Goal: Task Accomplishment & Management: Manage account settings

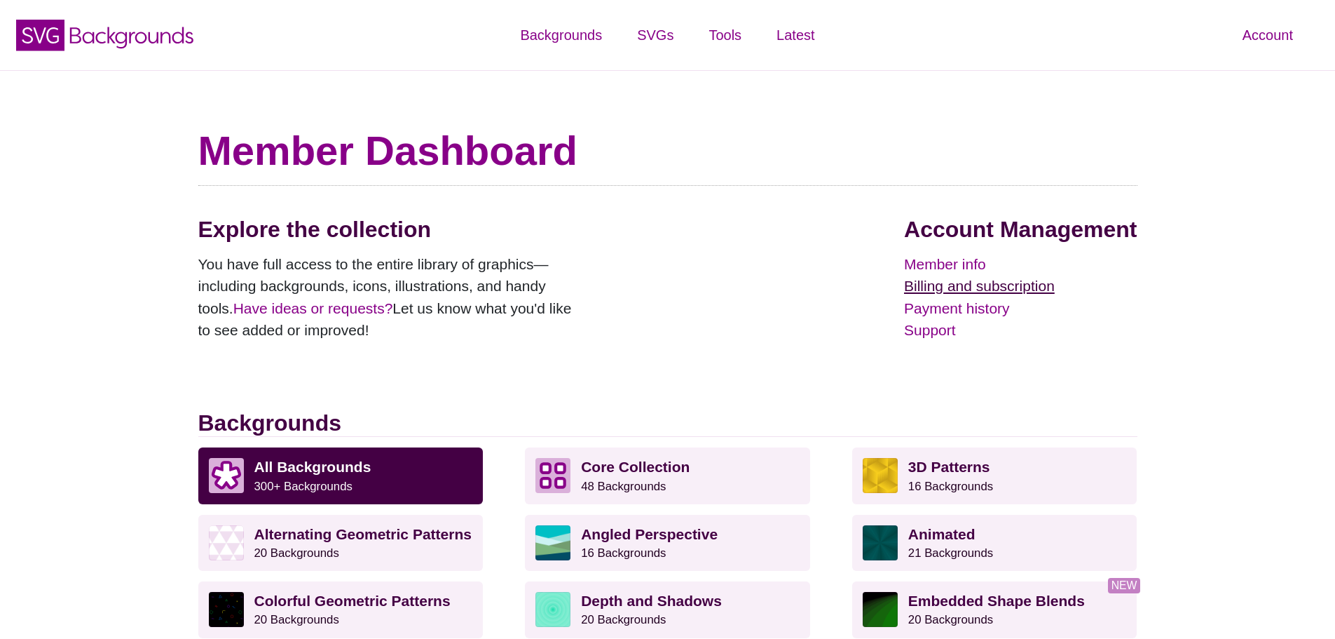
click at [959, 282] on link "Billing and subscription" at bounding box center [1020, 286] width 233 height 22
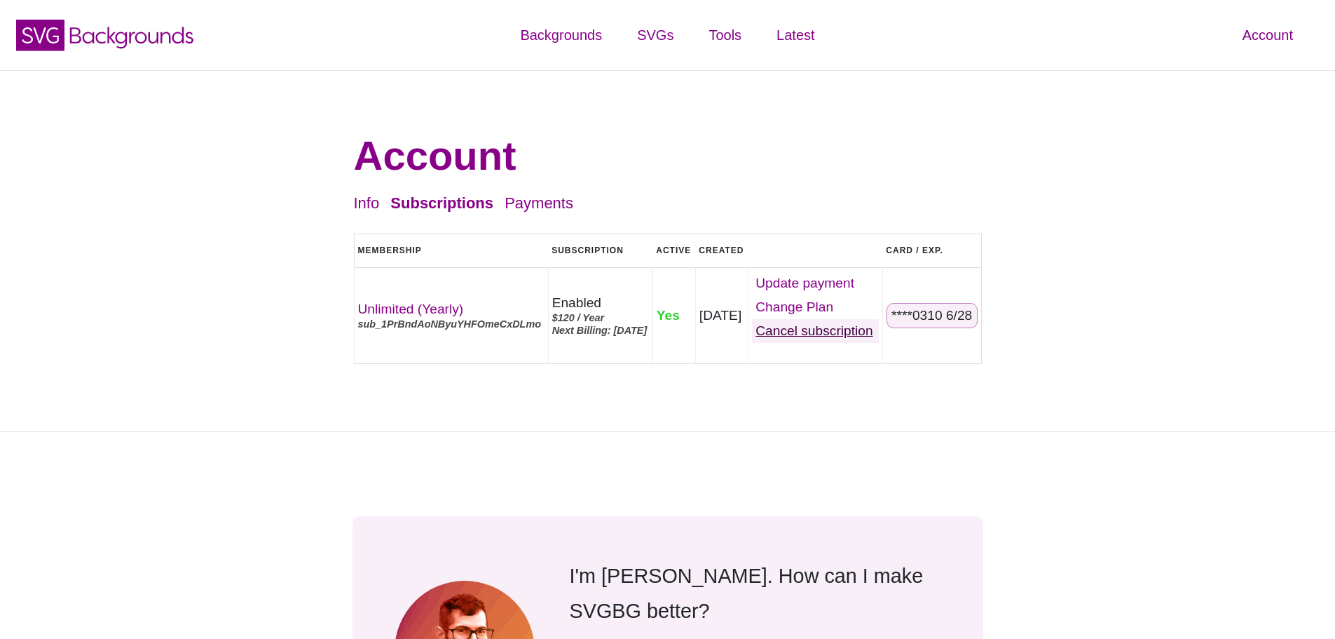
click at [823, 328] on link "Cancel" at bounding box center [815, 331] width 127 height 24
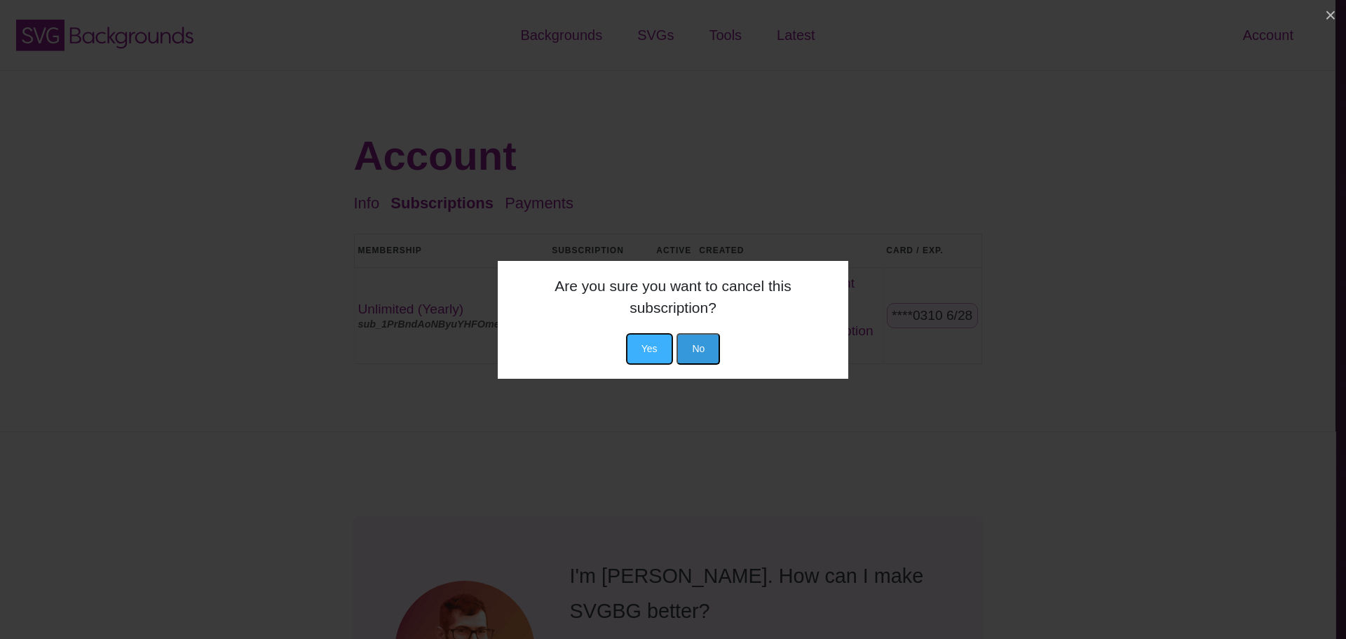
click at [653, 348] on button "Yes" at bounding box center [649, 349] width 47 height 32
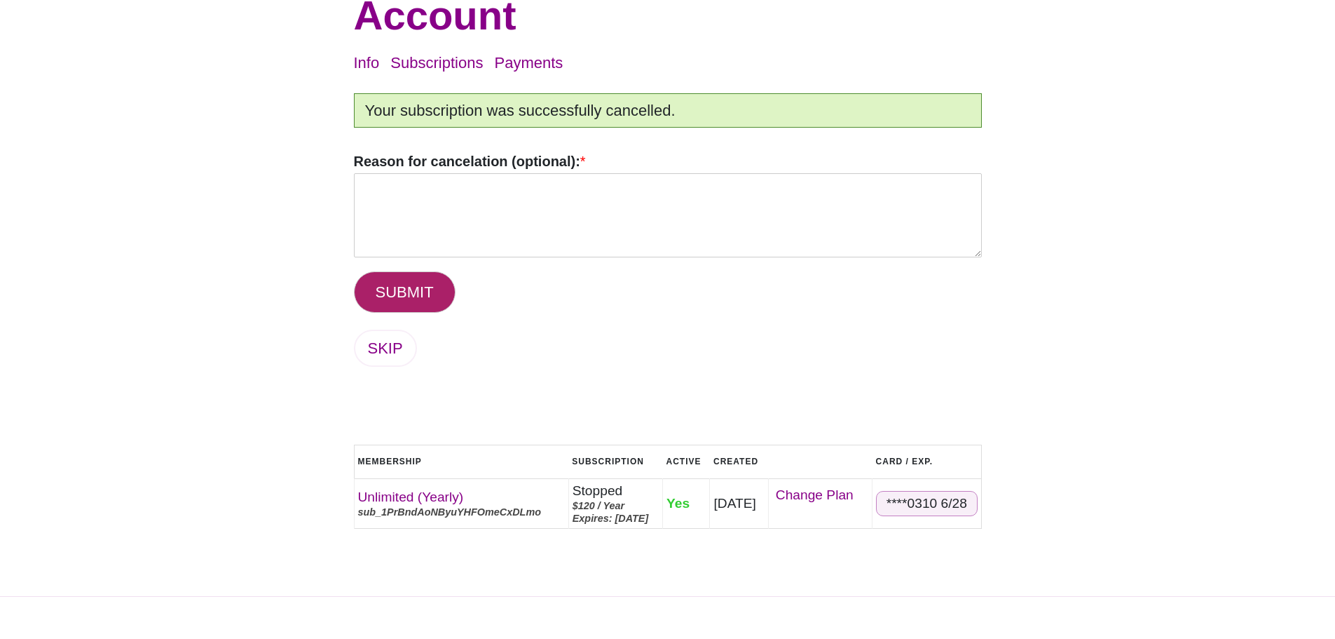
click at [414, 289] on button "SUBMIT" at bounding box center [405, 291] width 102 height 41
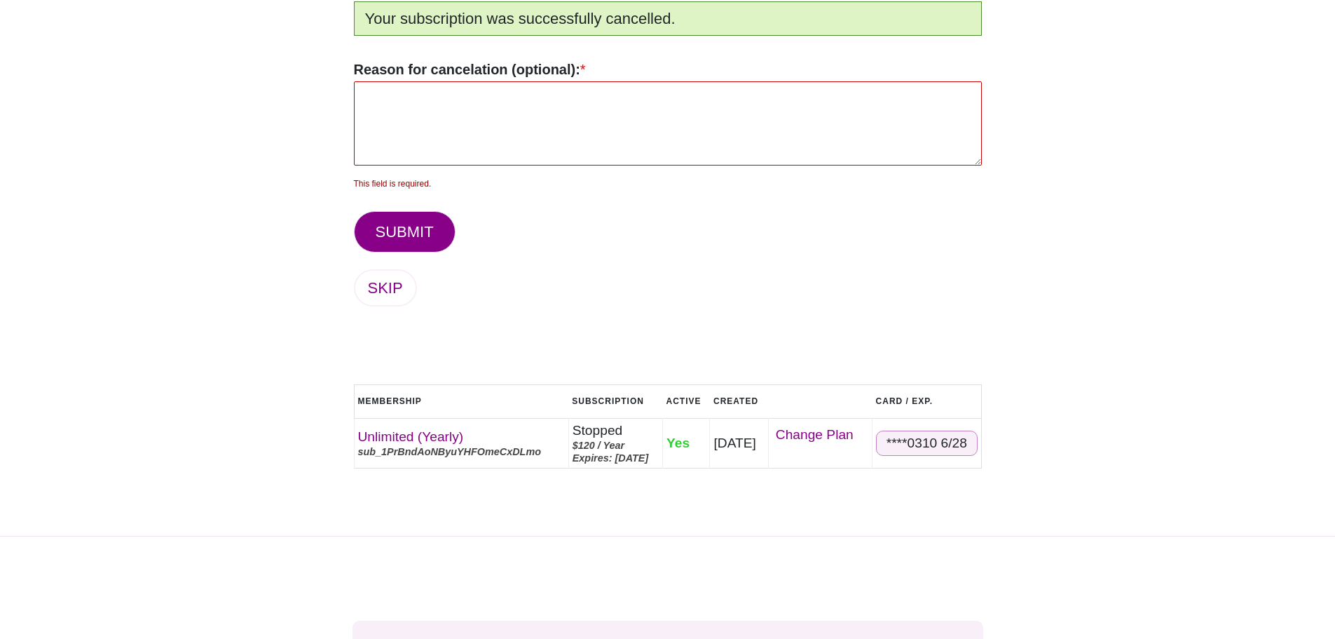
click at [487, 130] on textarea "Reason for cancelation (optional): *" at bounding box center [668, 123] width 628 height 84
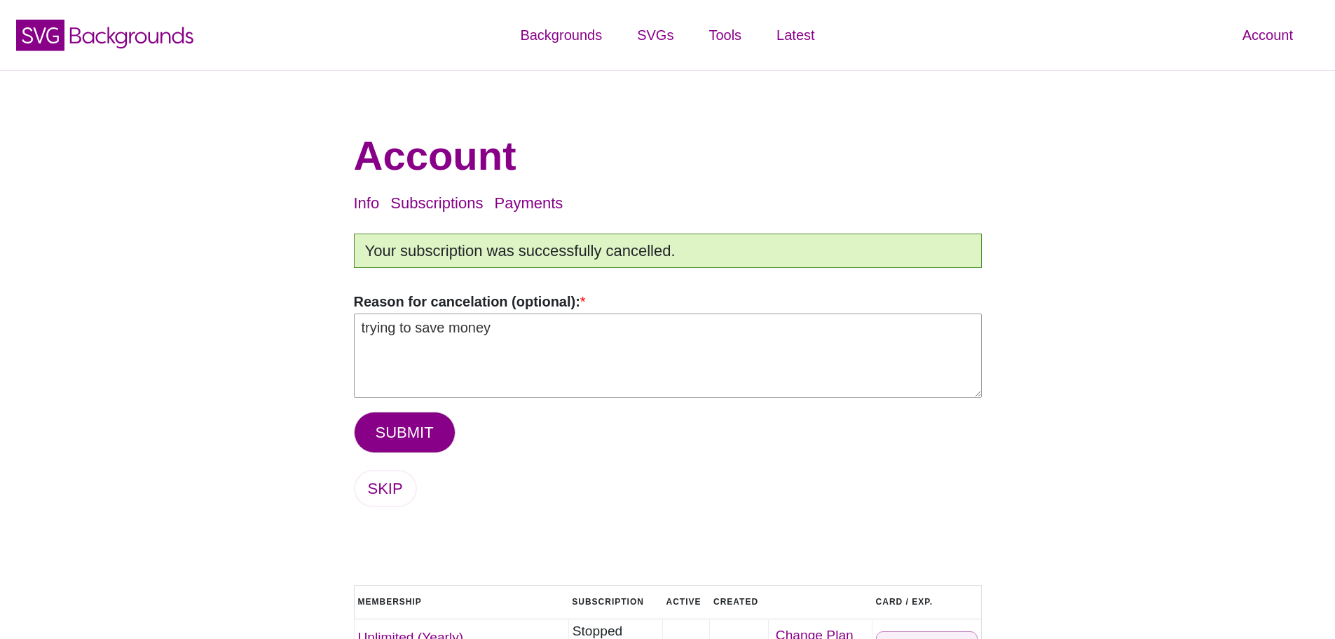
click at [488, 329] on textarea "trying to save money" at bounding box center [668, 355] width 628 height 84
drag, startPoint x: 498, startPoint y: 329, endPoint x: 341, endPoint y: 336, distance: 157.1
click at [341, 336] on div "Account Info Subscriptions Payments Logout Your subscription was successfully c…" at bounding box center [668, 403] width 680 height 596
click at [425, 332] on textarea "trying to save money" at bounding box center [668, 355] width 628 height 84
click at [421, 332] on textarea "trying to save money" at bounding box center [668, 355] width 628 height 84
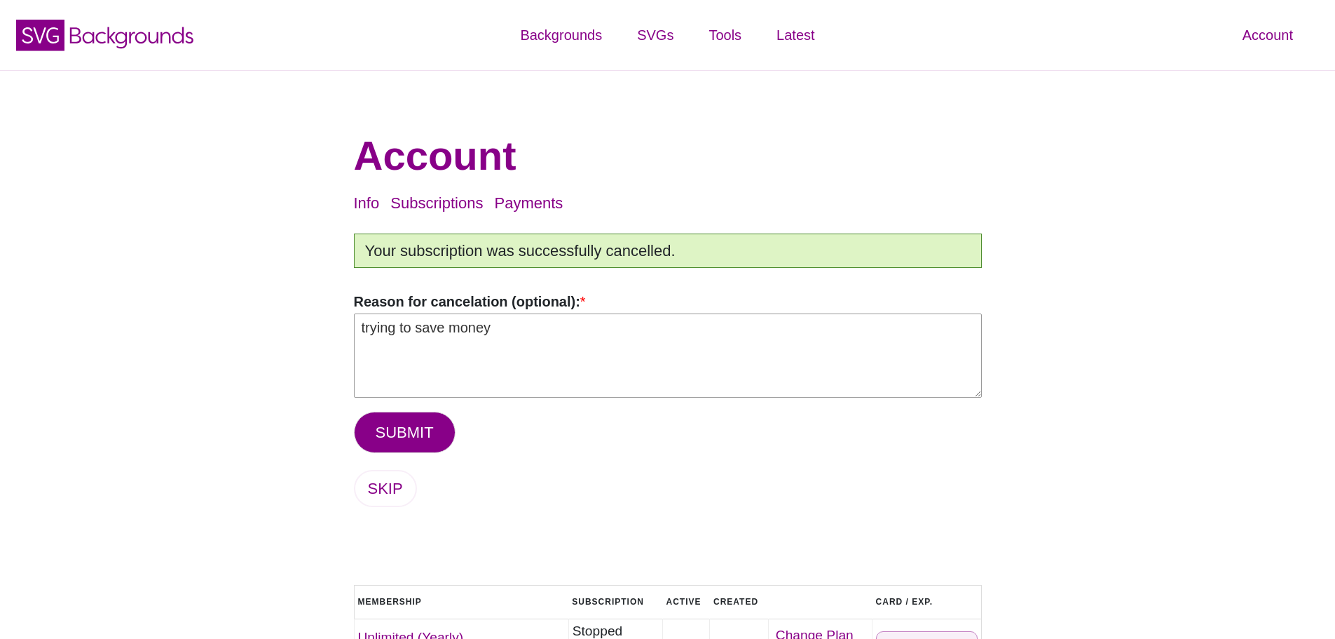
click at [416, 330] on textarea "trying to save money" at bounding box center [668, 355] width 628 height 84
drag, startPoint x: 418, startPoint y: 330, endPoint x: 346, endPoint y: 331, distance: 71.5
click at [346, 331] on div "Account Info Subscriptions Payments Logout Your subscription was successfully c…" at bounding box center [668, 403] width 680 height 596
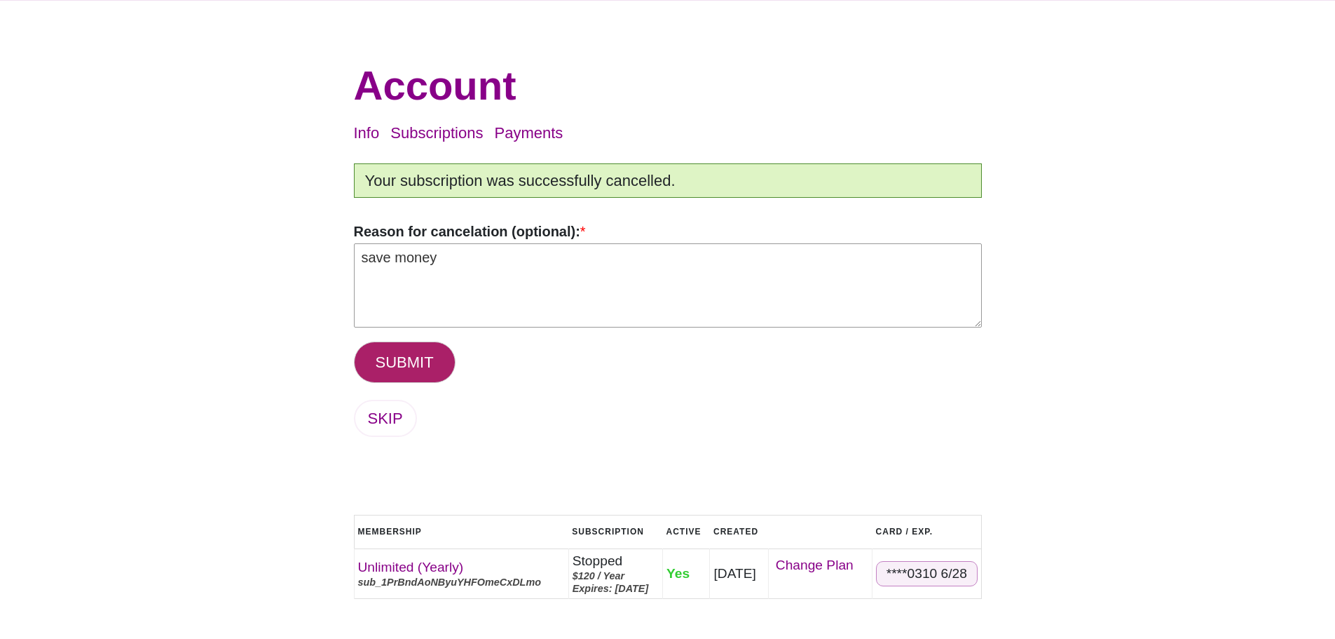
type textarea "save money"
click at [408, 353] on button "SUBMIT" at bounding box center [405, 361] width 102 height 41
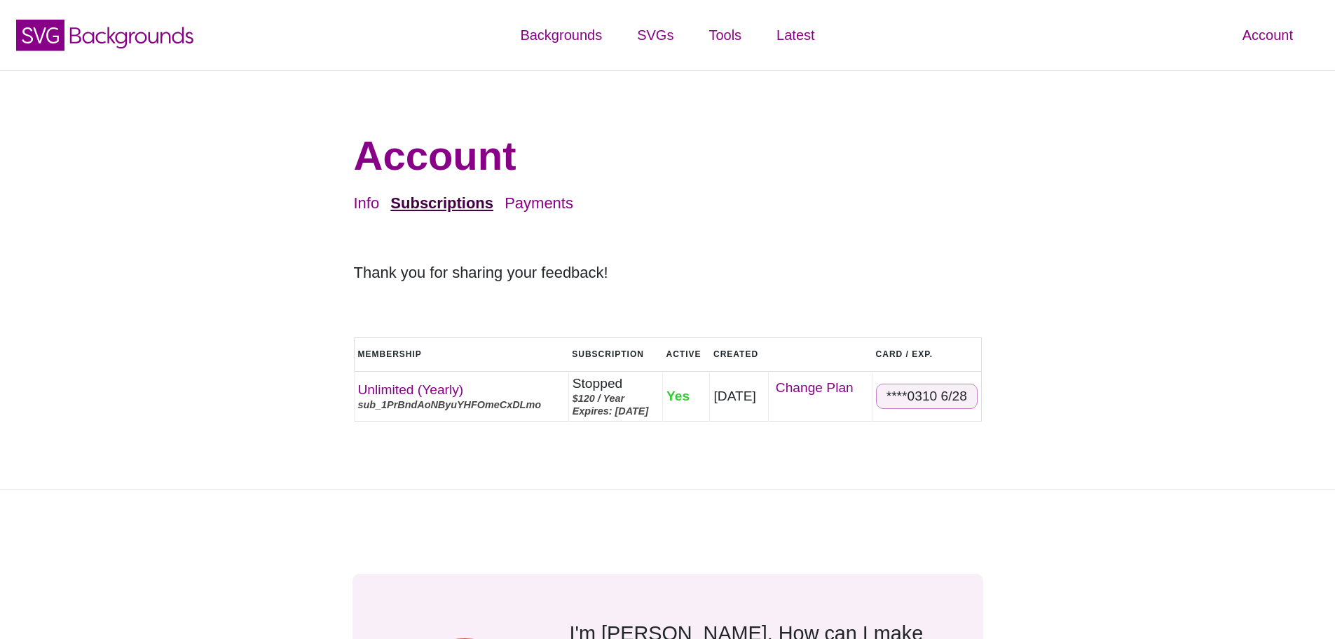
click at [445, 205] on link "Subscriptions" at bounding box center [441, 203] width 103 height 18
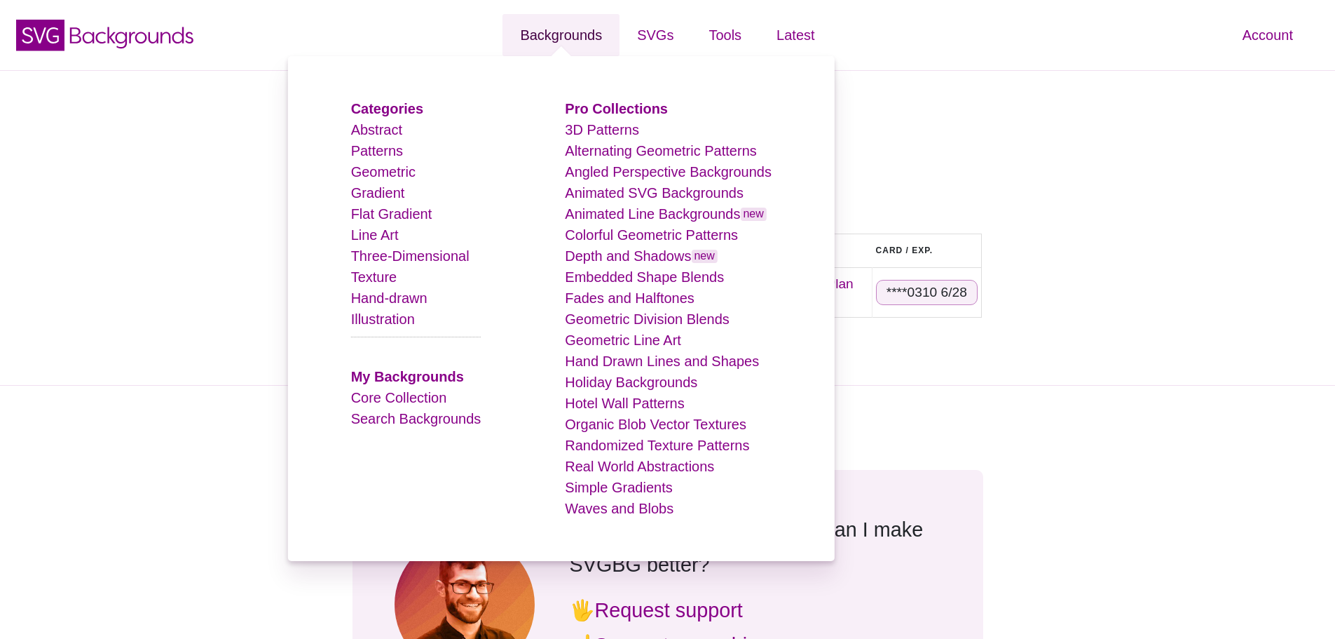
click at [557, 43] on link "Backgrounds" at bounding box center [561, 35] width 117 height 42
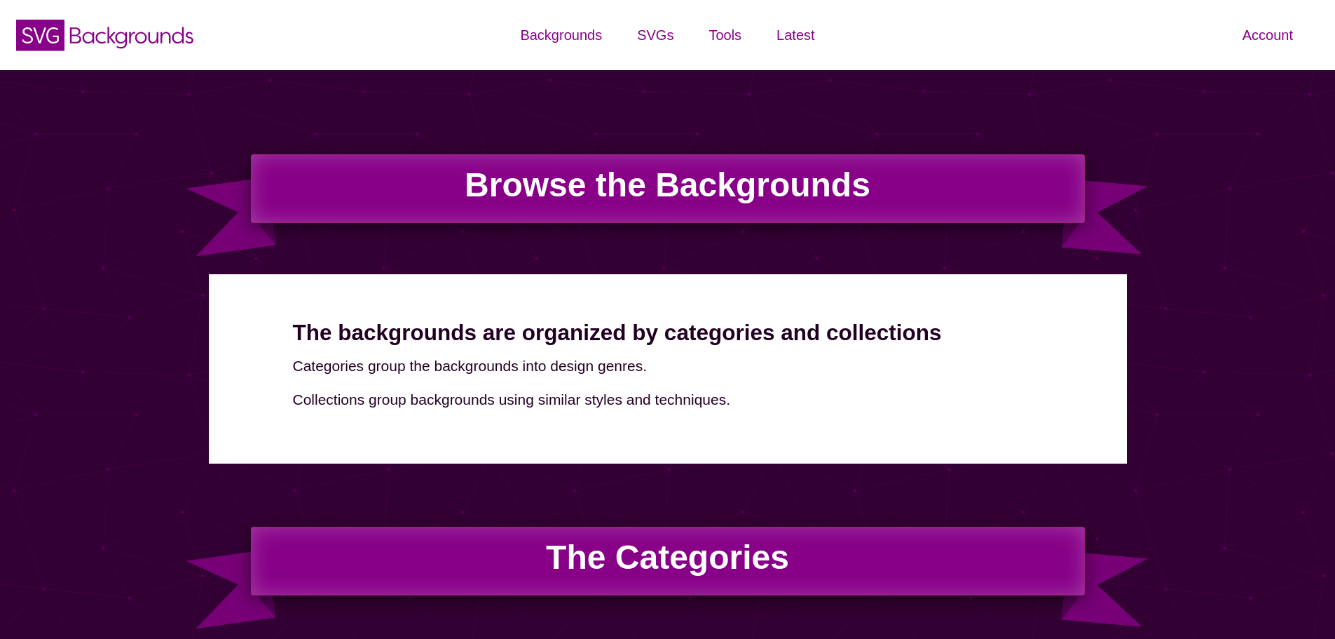
click at [1005, 158] on h1 "Browse the Backgrounds" at bounding box center [668, 188] width 834 height 69
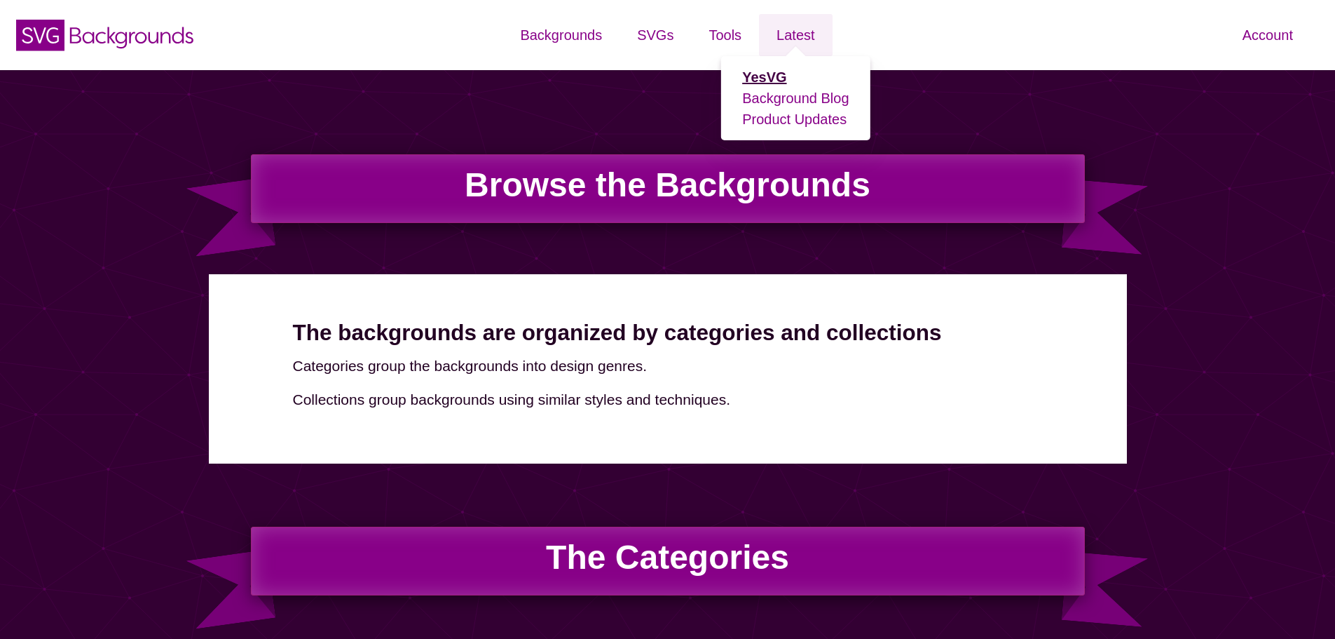
click at [768, 77] on strong "YesVG" at bounding box center [764, 76] width 44 height 15
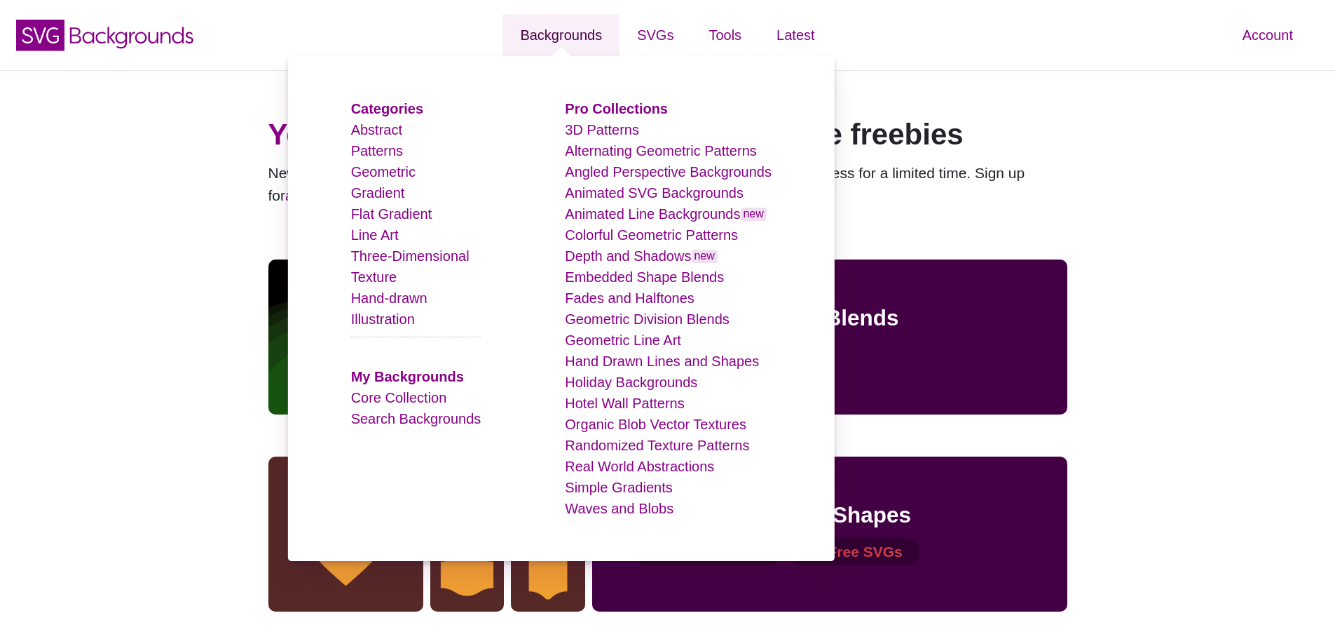
click at [562, 34] on link "Backgrounds" at bounding box center [561, 35] width 117 height 42
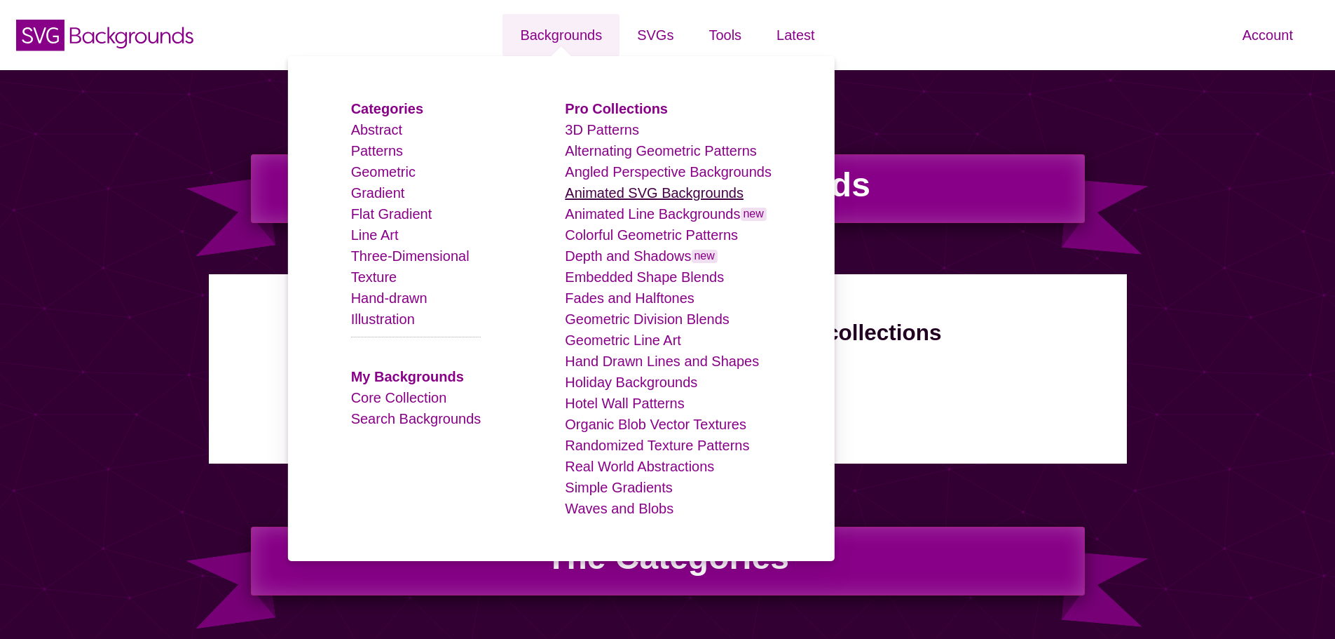
click at [605, 198] on link "Animated SVG Backgrounds" at bounding box center [654, 192] width 179 height 15
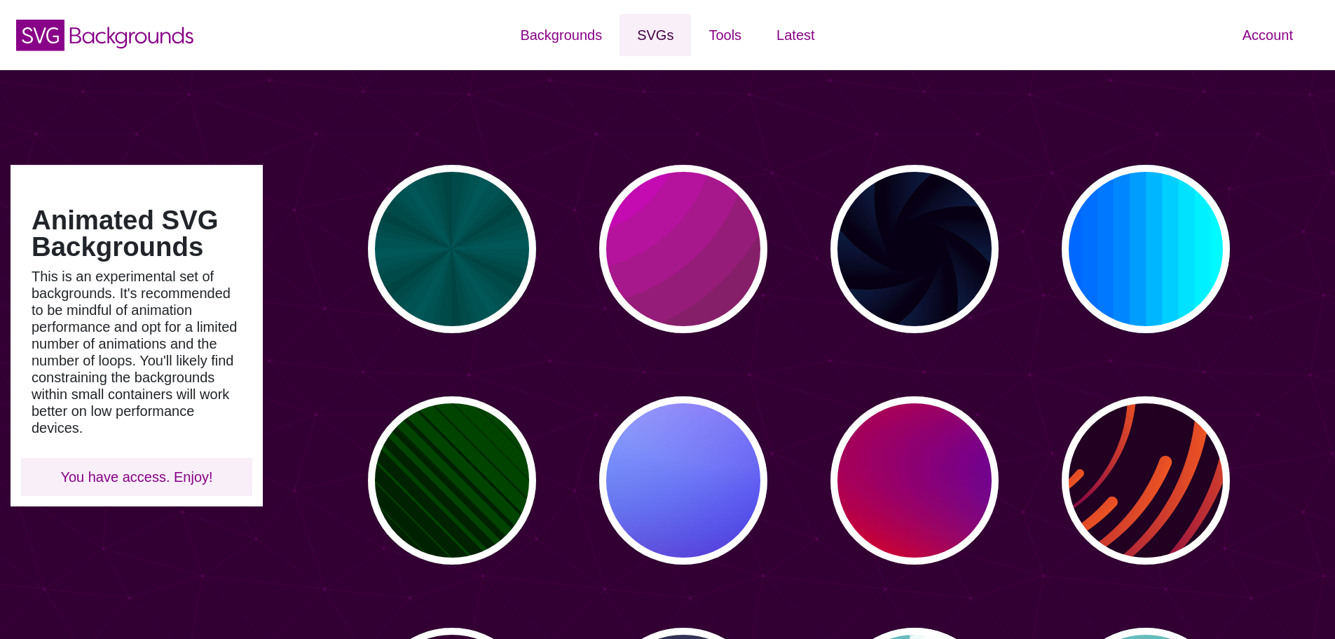
type input "#450057"
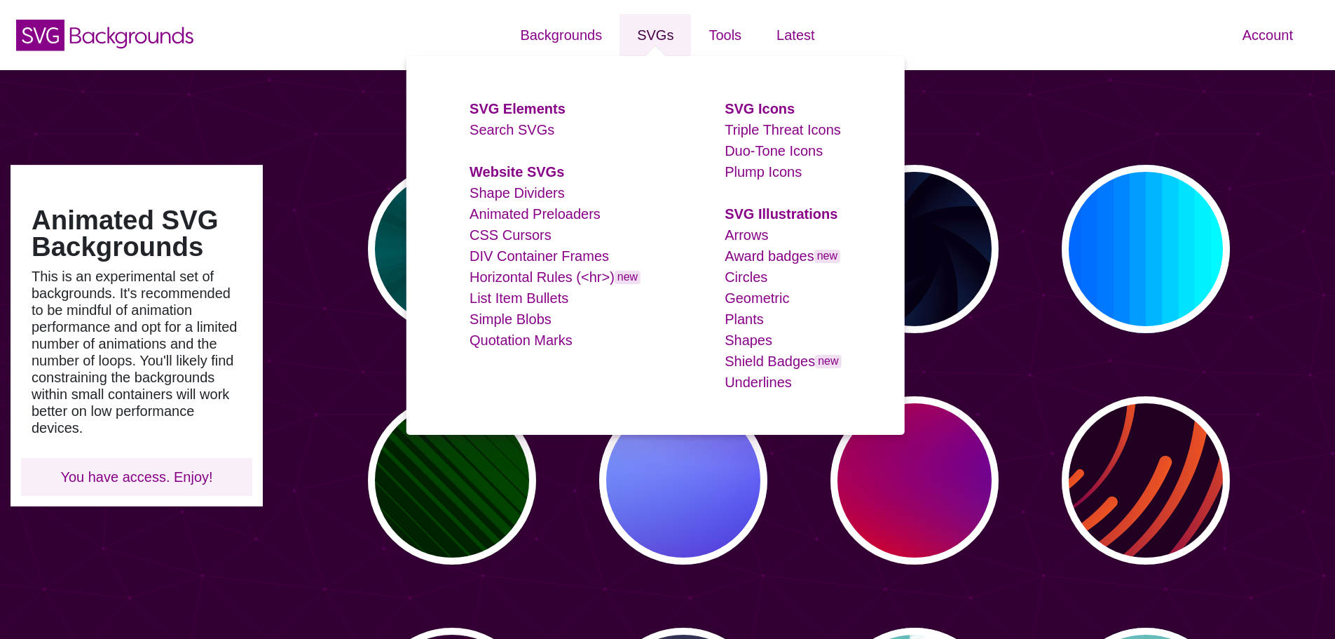
click at [651, 31] on link "SVGs" at bounding box center [655, 35] width 71 height 42
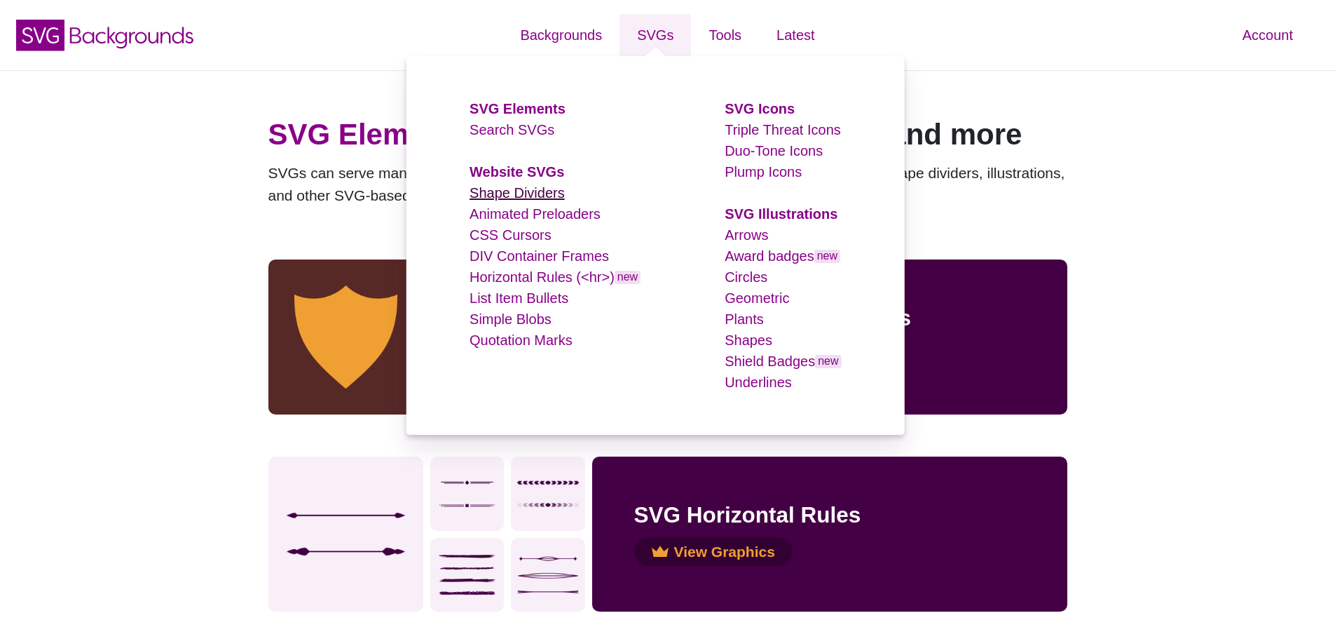
click at [526, 200] on link "Shape Dividers" at bounding box center [517, 192] width 95 height 15
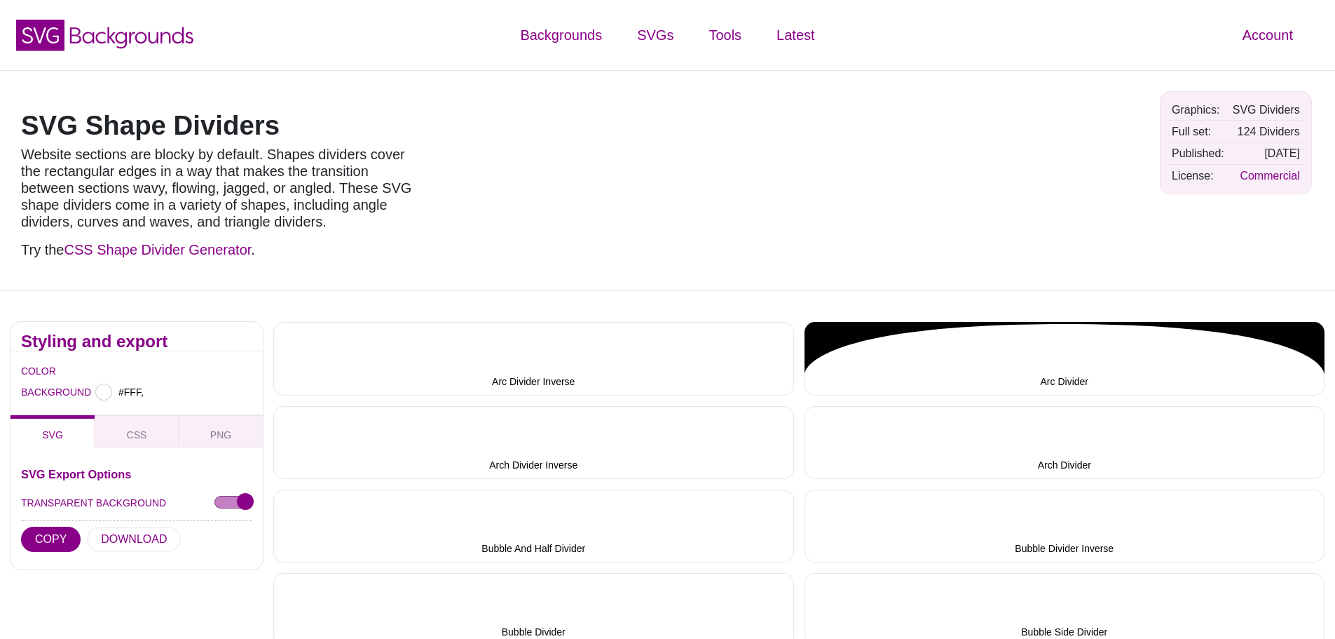
type input "#FFFFFF"
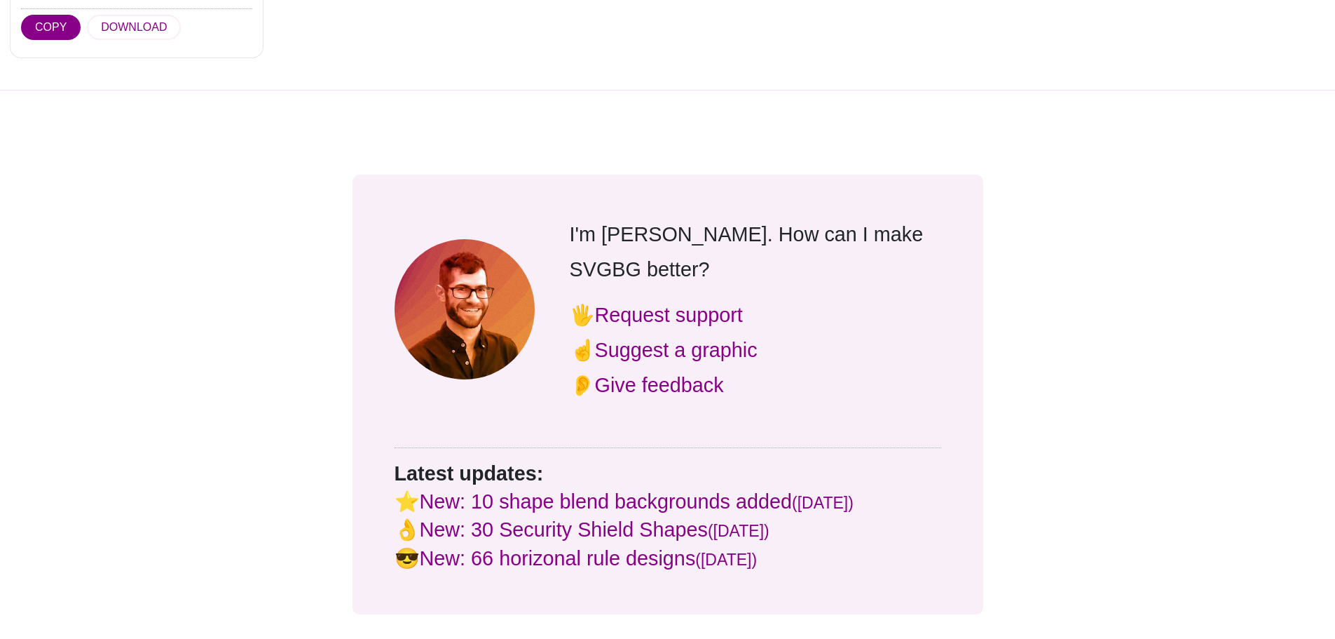
scroll to position [5626, 0]
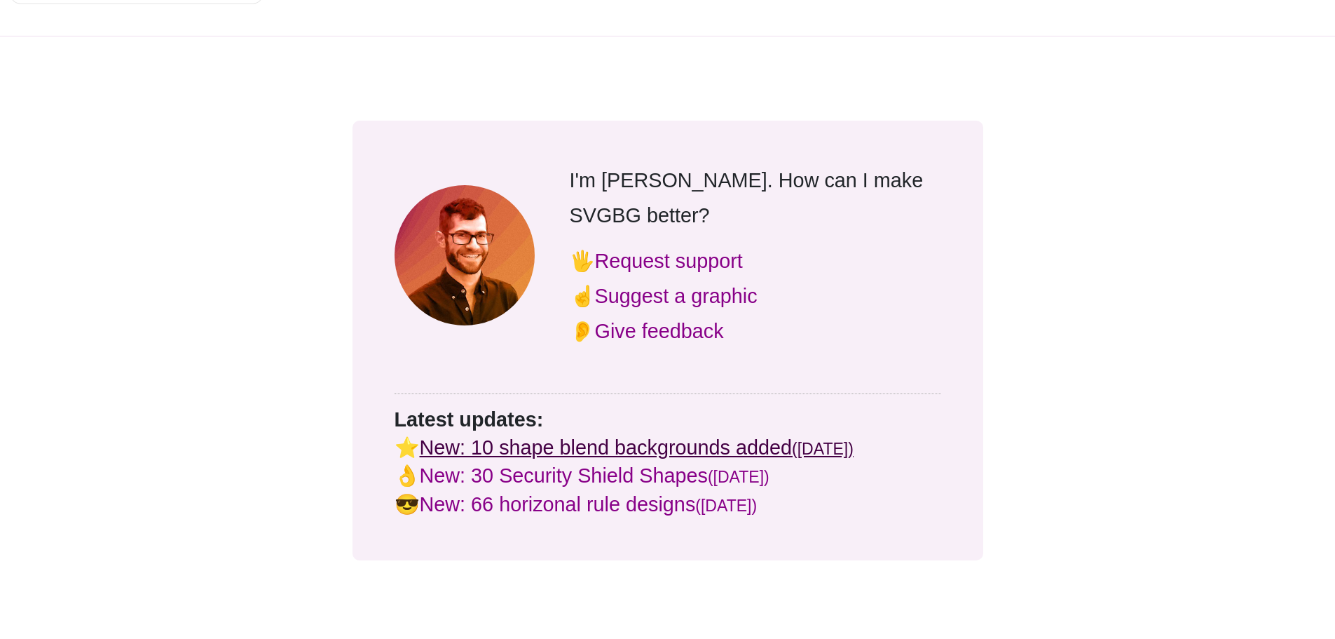
click at [709, 436] on link "New: 10 shape blend backgrounds added (Jul 31)" at bounding box center [637, 447] width 434 height 22
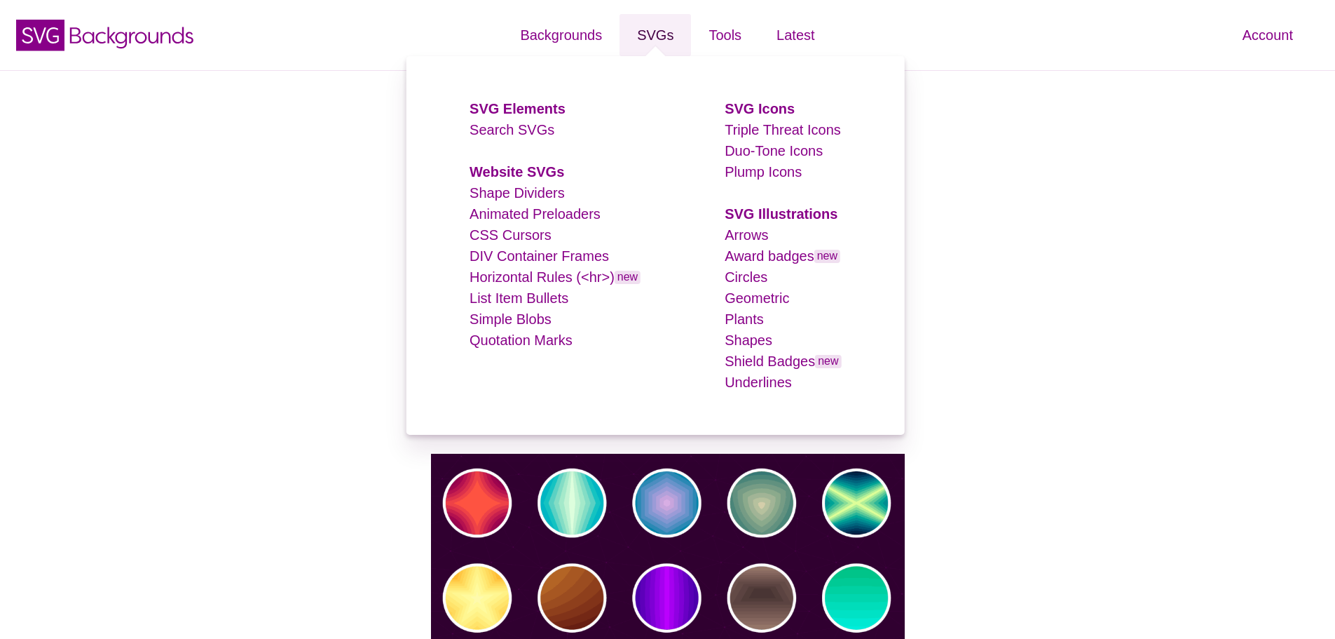
click at [666, 33] on link "SVGs" at bounding box center [655, 35] width 71 height 42
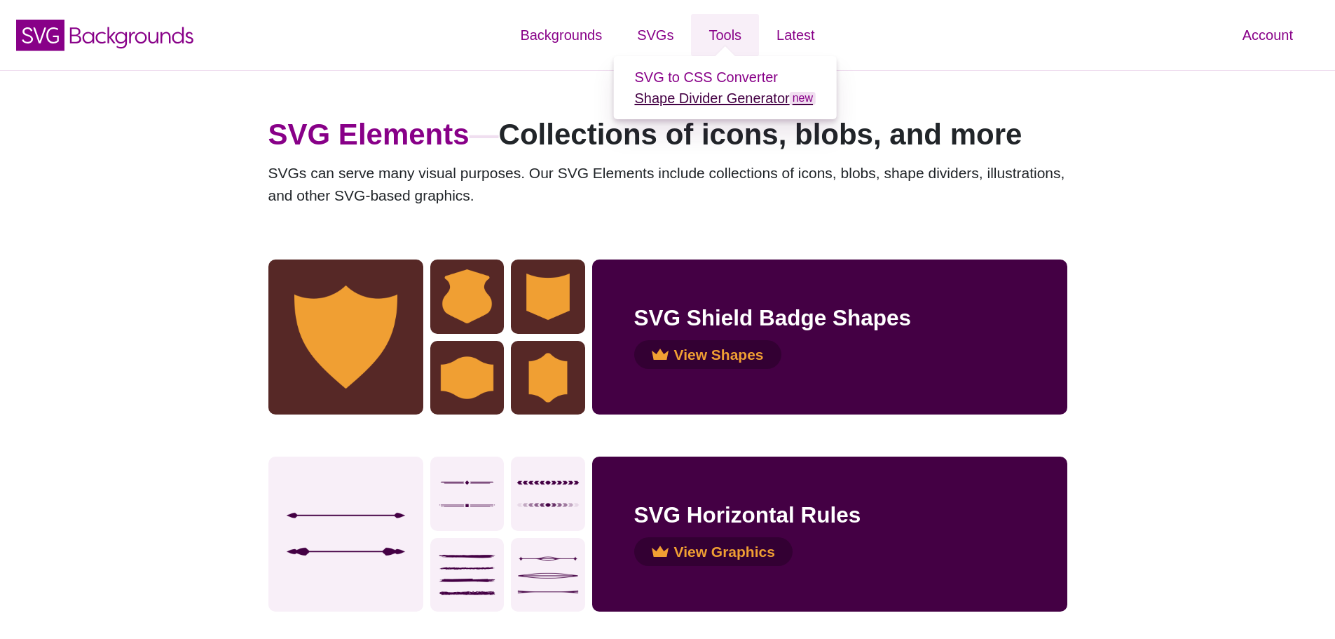
click at [731, 91] on link "Shape Divider Generator new" at bounding box center [725, 97] width 182 height 15
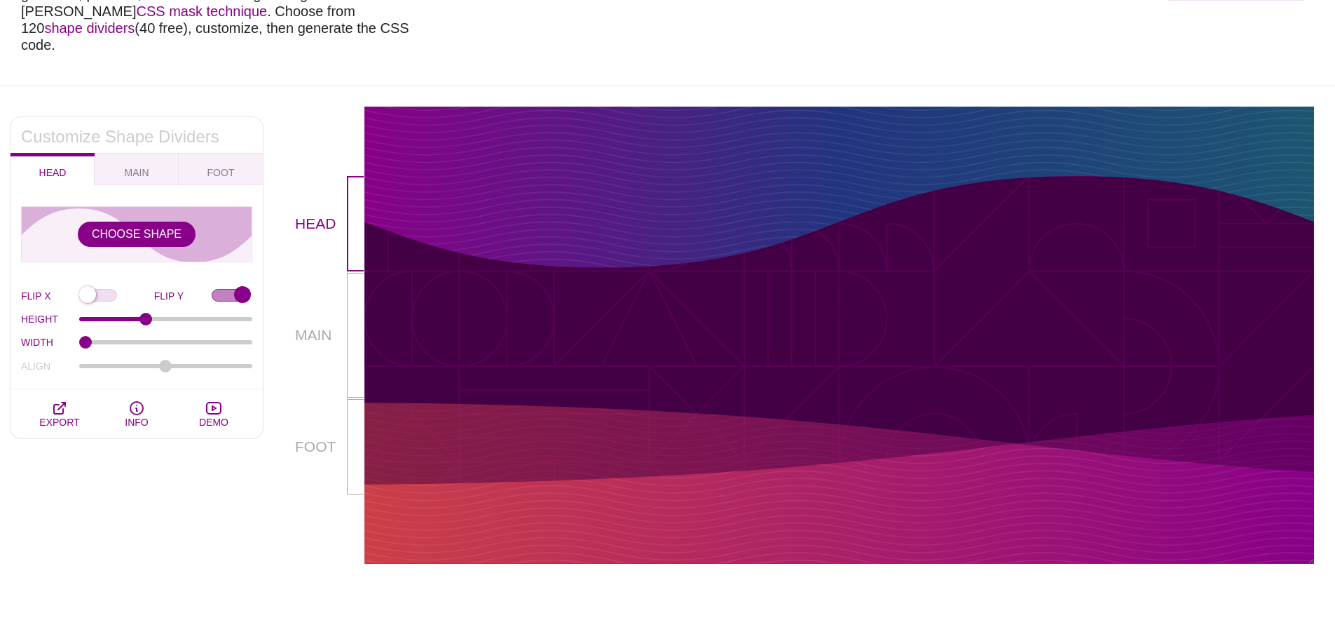
scroll to position [210, 0]
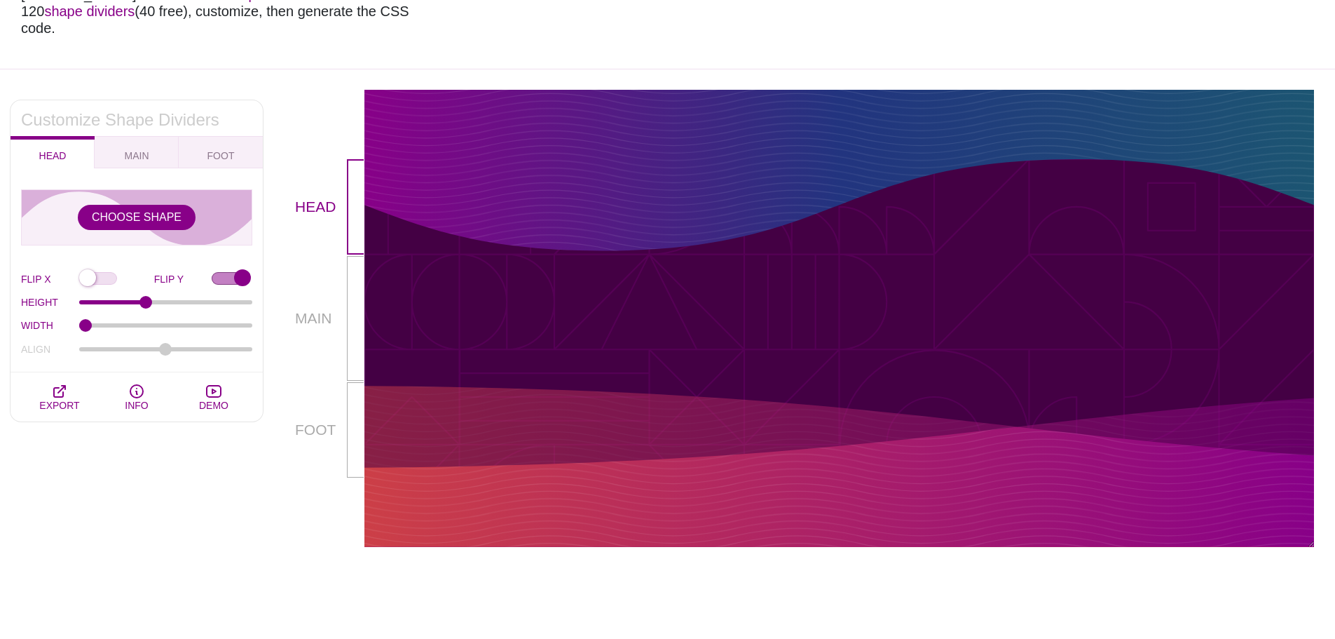
drag, startPoint x: 601, startPoint y: 229, endPoint x: 604, endPoint y: 158, distance: 70.8
click at [604, 159] on div at bounding box center [839, 313] width 950 height 308
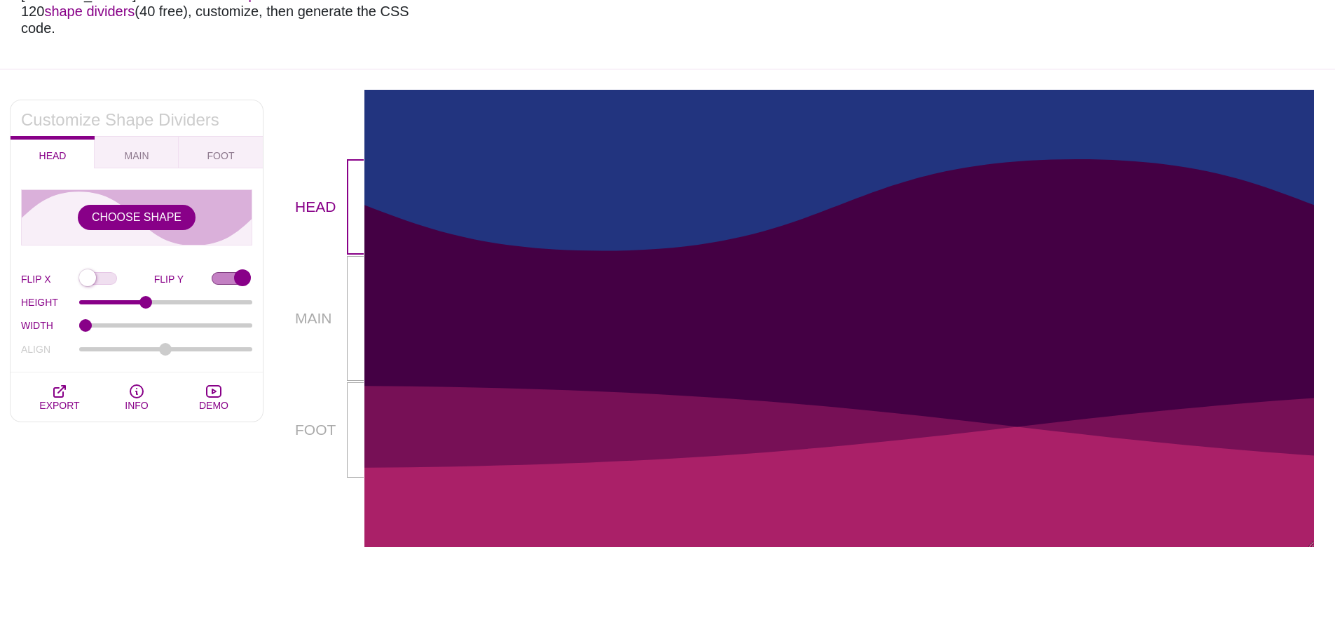
click at [150, 290] on div "HEIGHT 100" at bounding box center [136, 302] width 231 height 24
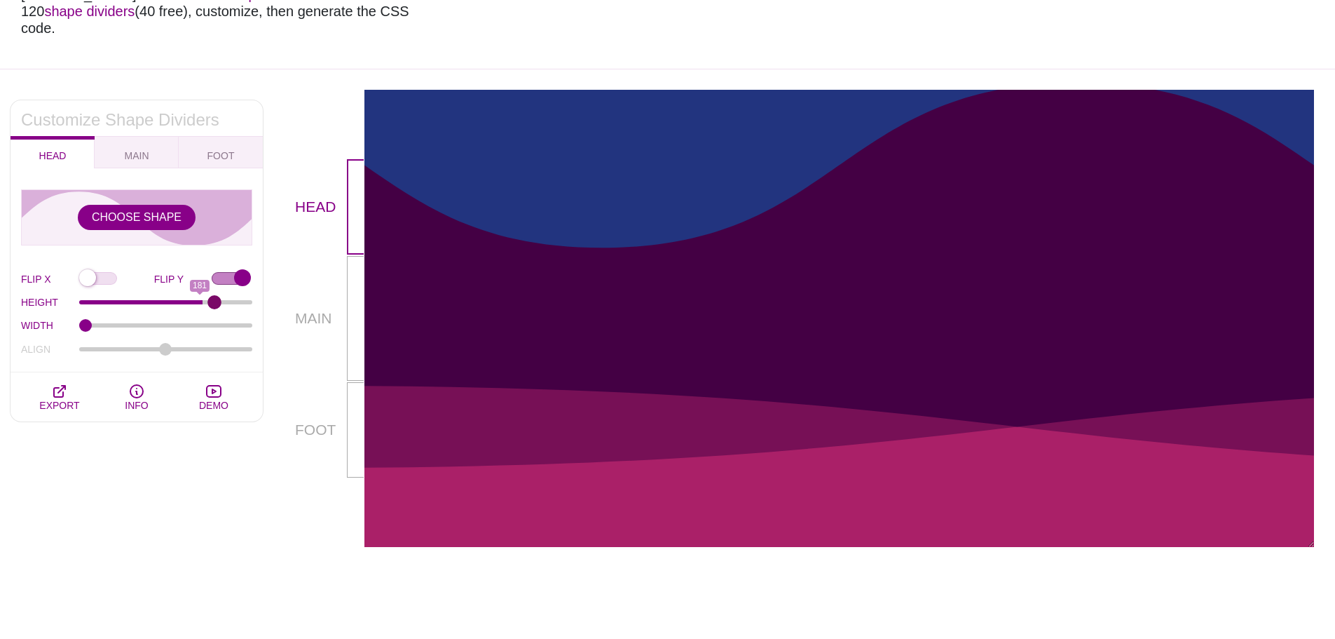
drag, startPoint x: 144, startPoint y: 287, endPoint x: 214, endPoint y: 294, distance: 71.2
type input "203"
click at [214, 299] on input "HEIGHT" at bounding box center [166, 302] width 174 height 6
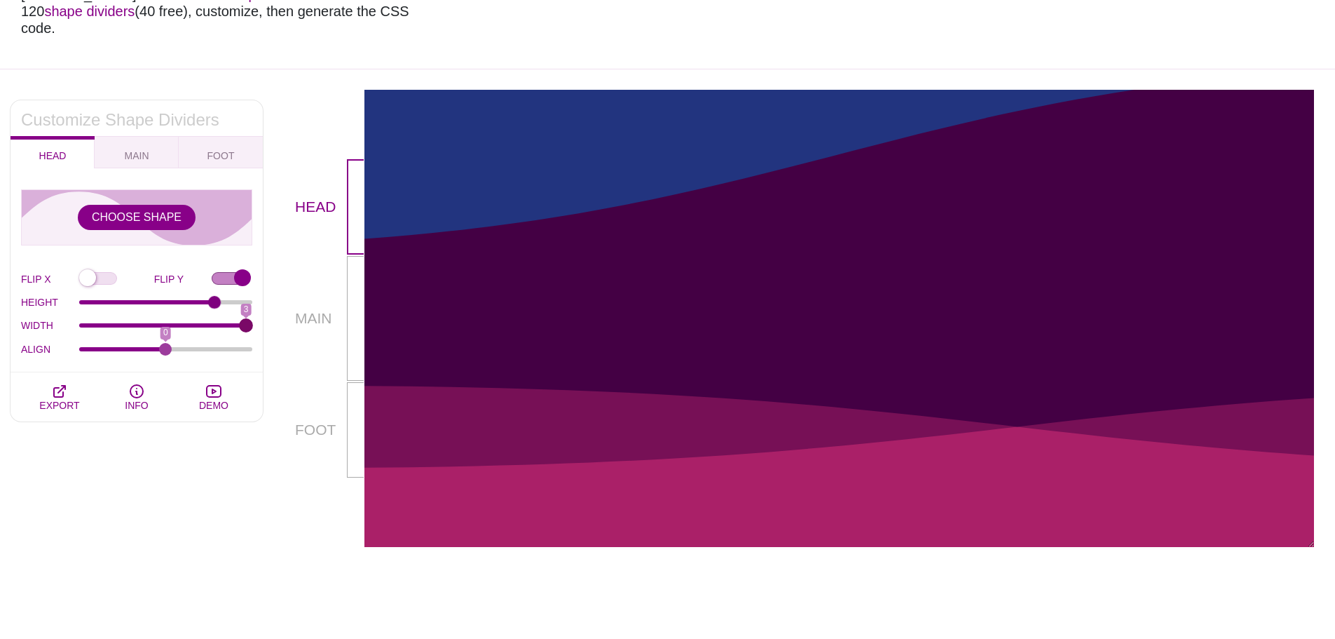
drag, startPoint x: 89, startPoint y: 311, endPoint x: 336, endPoint y: 314, distance: 246.7
type input "3"
click at [253, 322] on input "WIDTH" at bounding box center [166, 325] width 174 height 6
click at [156, 136] on button "MAIN" at bounding box center [137, 152] width 84 height 32
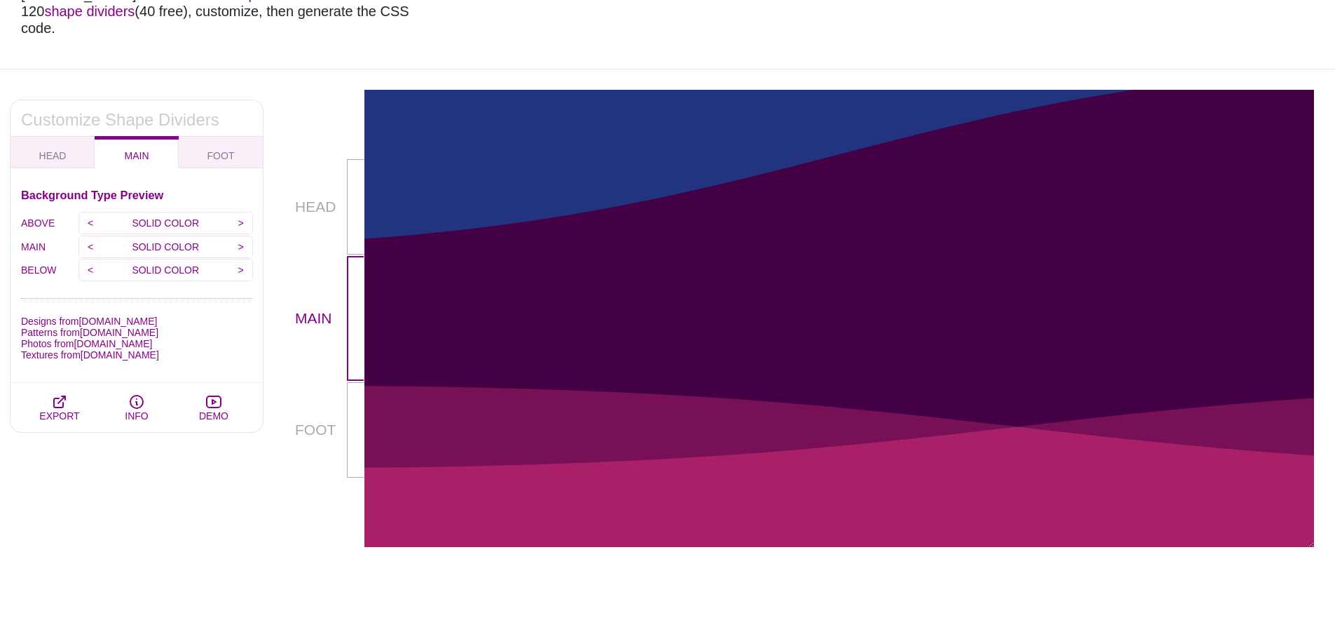
click at [172, 212] on p "SOLID COLOR" at bounding box center [166, 222] width 128 height 21
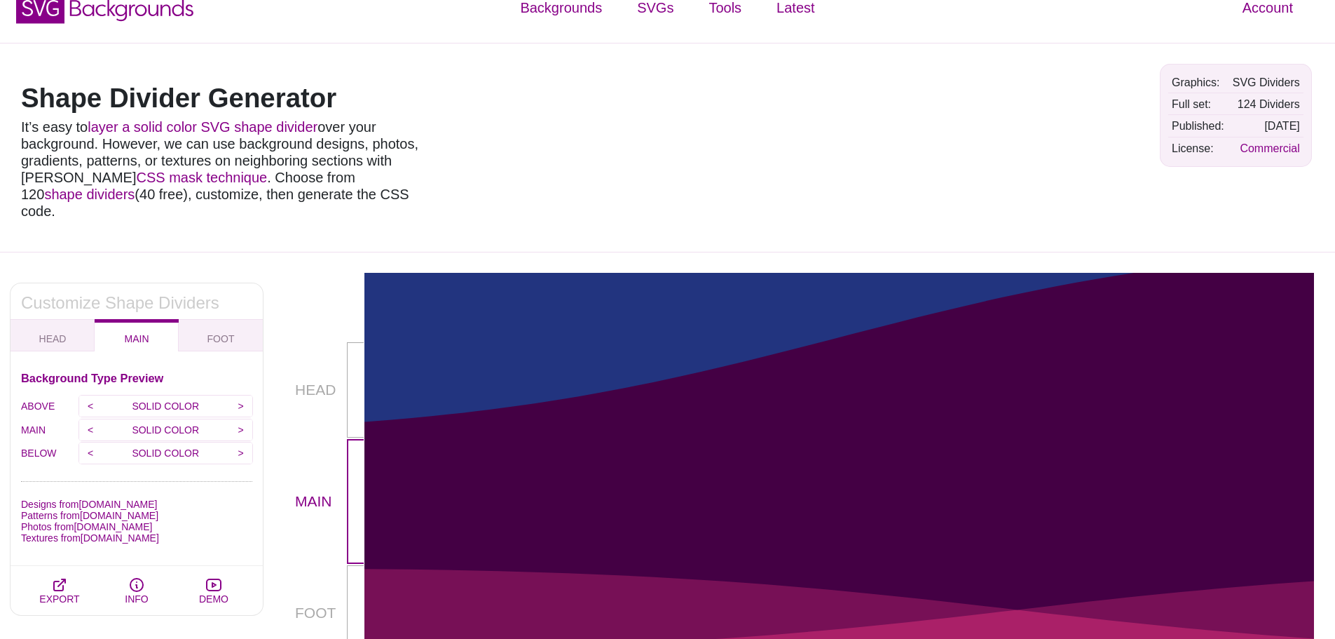
scroll to position [0, 0]
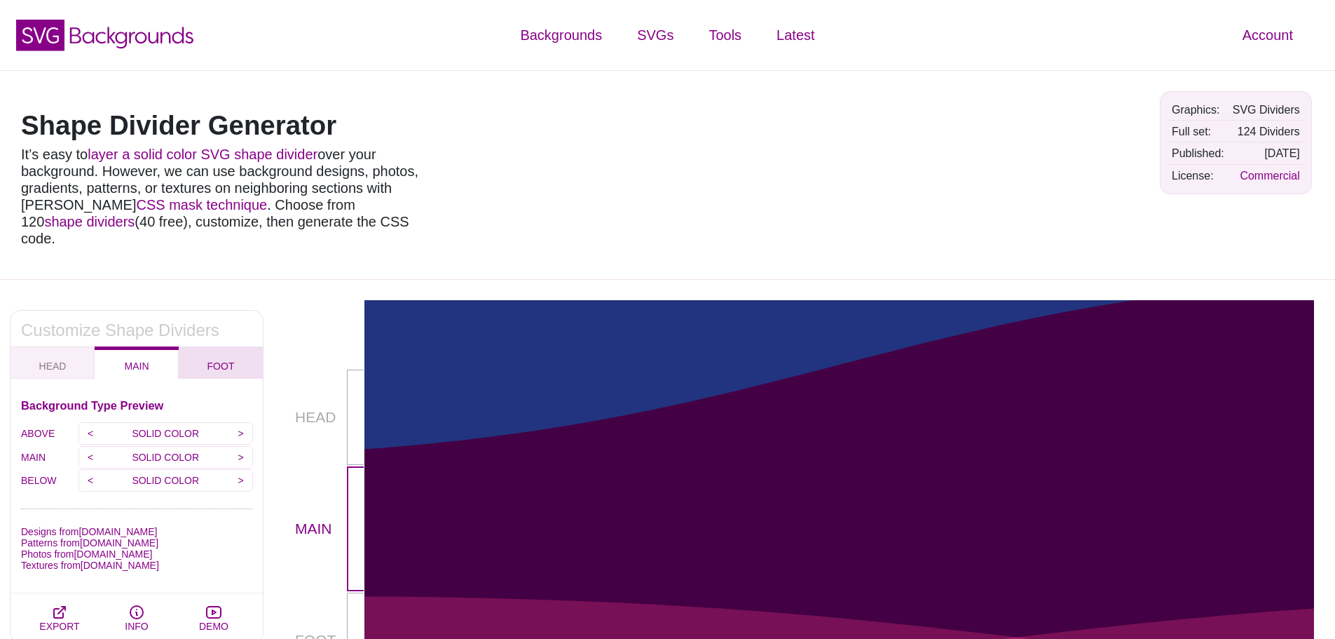
click at [207, 346] on button "FOOT" at bounding box center [221, 362] width 84 height 32
checkbox input "false"
type input "90"
type input "1.5"
type input "-75"
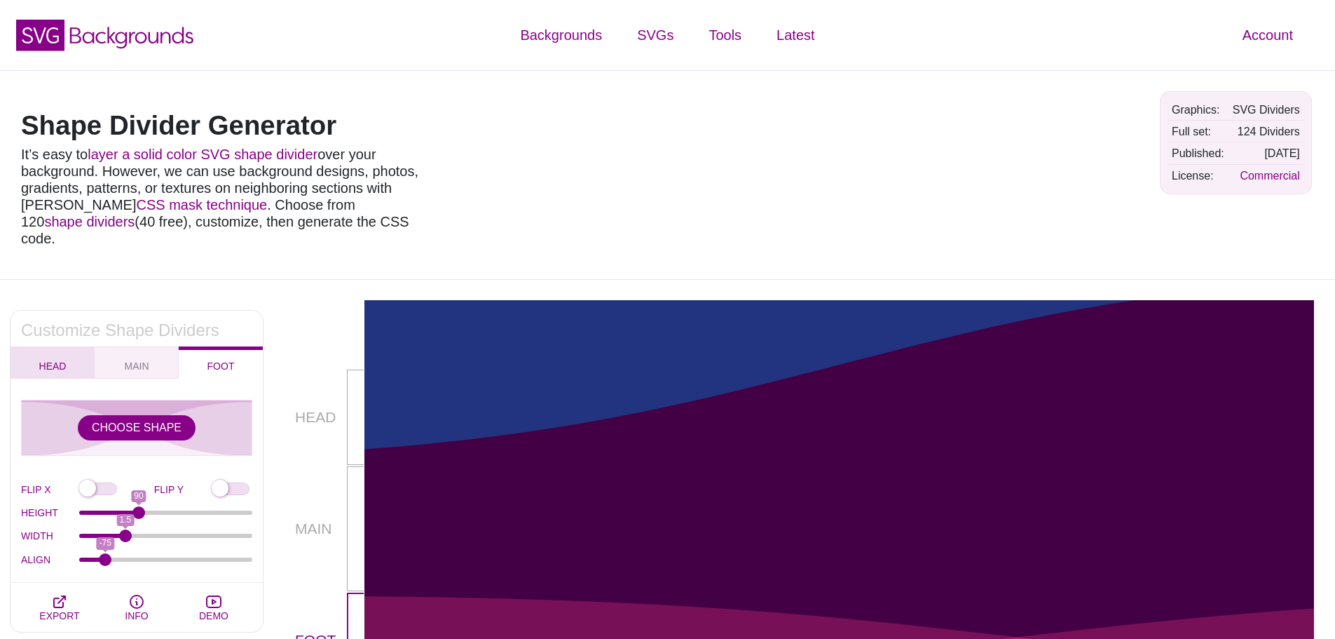
click at [39, 346] on button "HEAD" at bounding box center [53, 362] width 84 height 32
checkbox input "true"
type input "203"
type input "3"
type input "0"
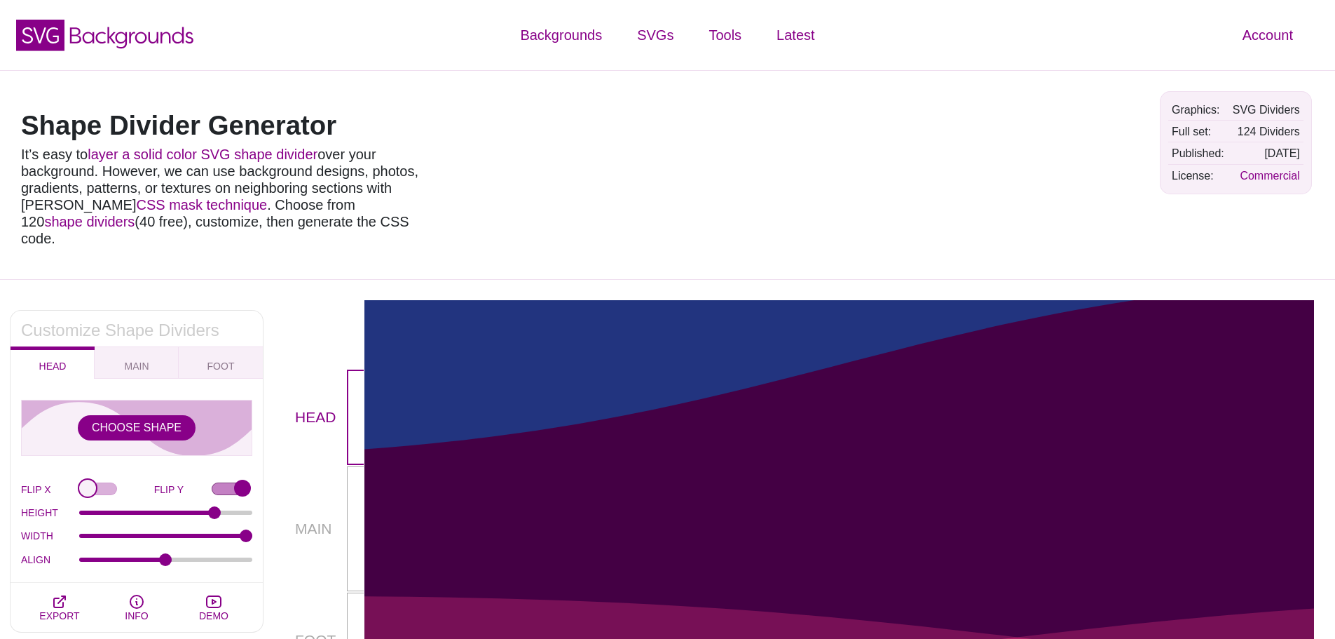
click at [92, 482] on input "FLIP X" at bounding box center [116, 489] width 75 height 15
checkbox input "true"
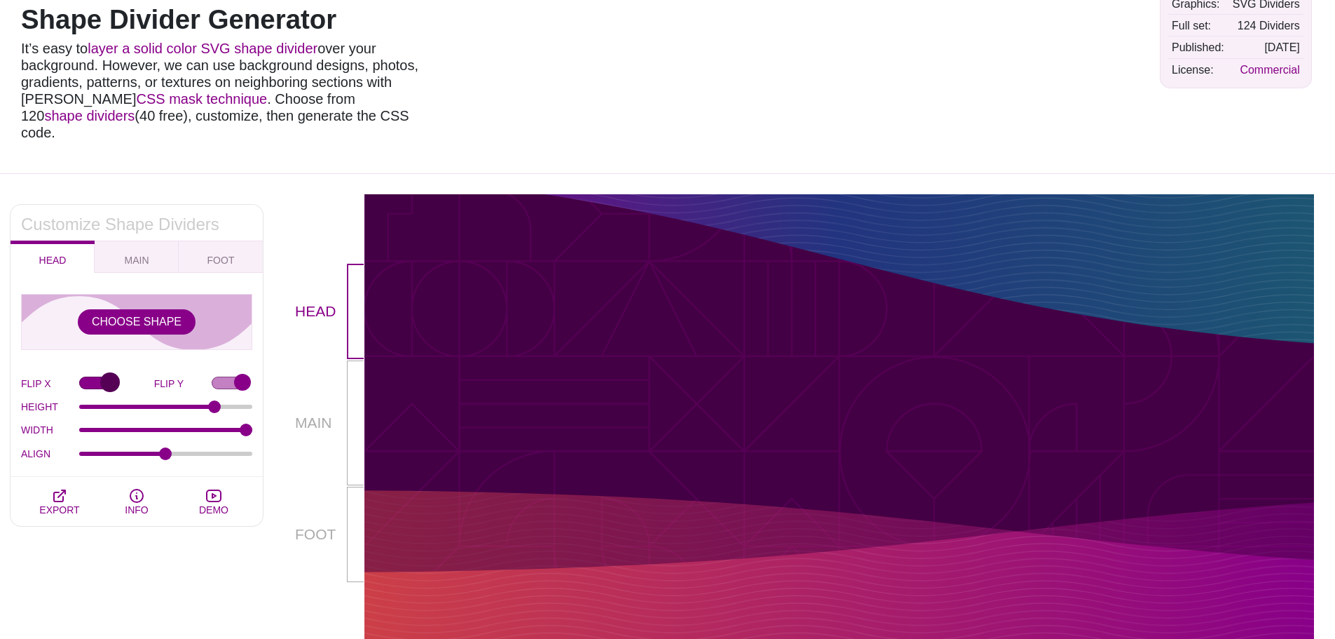
scroll to position [140, 0]
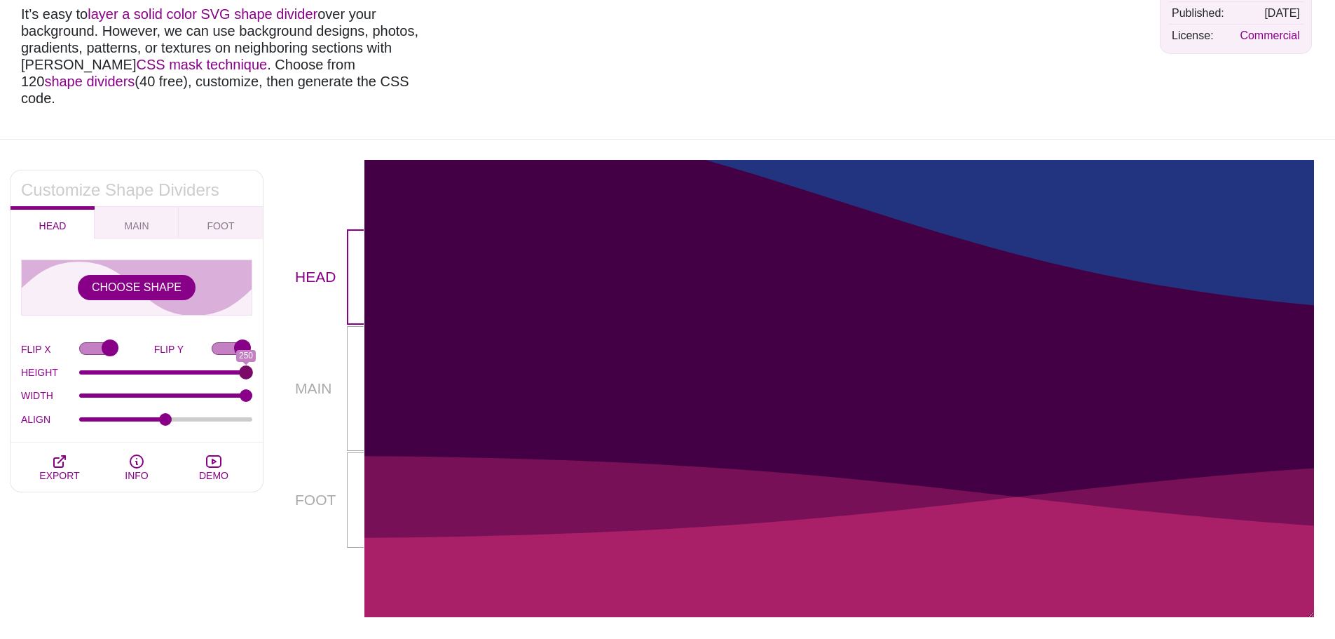
drag, startPoint x: 212, startPoint y: 358, endPoint x: 306, endPoint y: 353, distance: 94.1
type input "250"
click at [253, 369] on input "HEIGHT" at bounding box center [166, 372] width 174 height 6
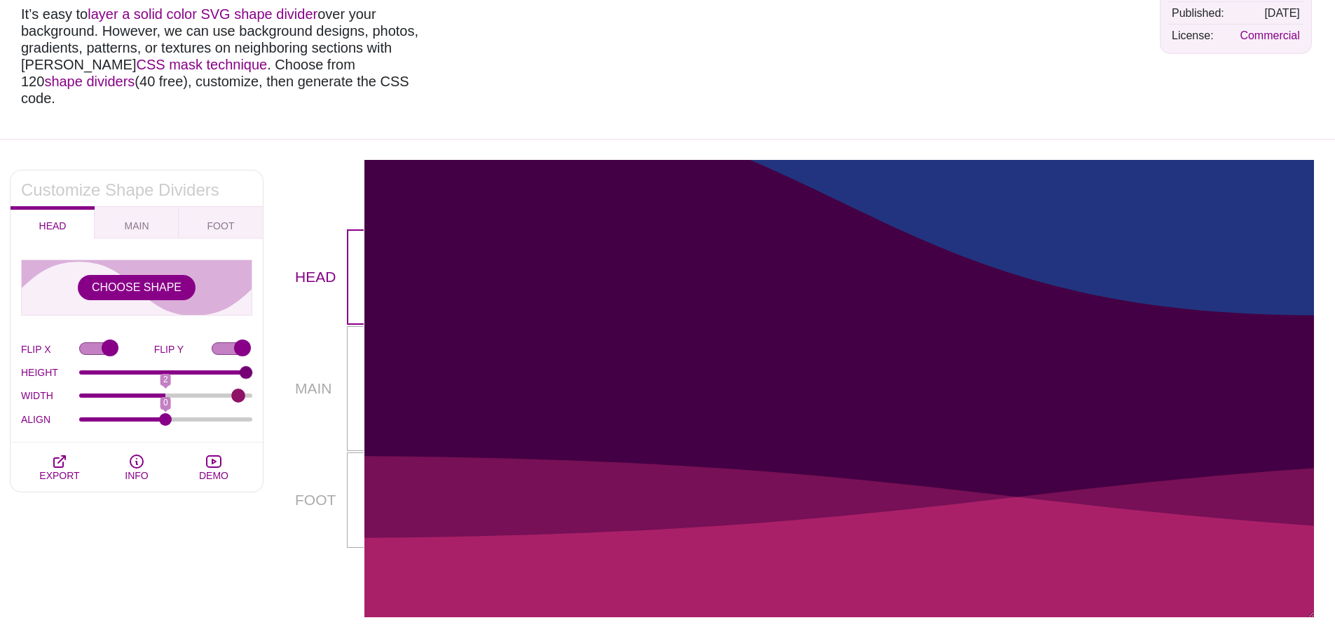
type input "3"
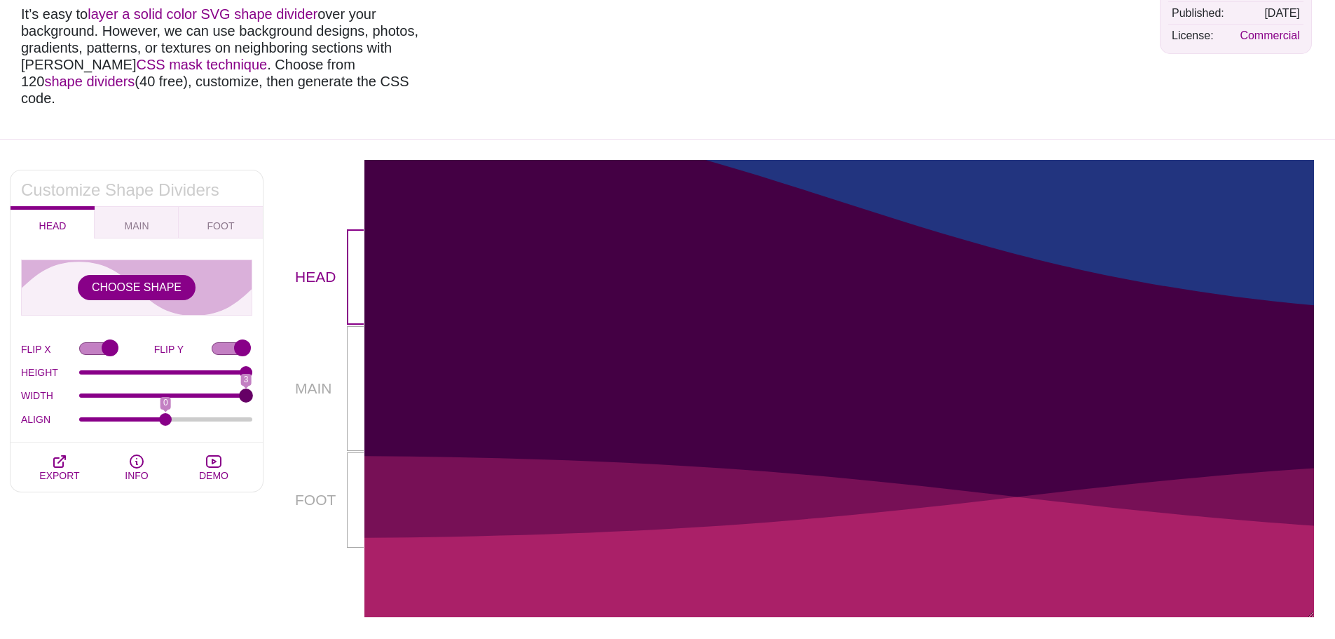
drag, startPoint x: 236, startPoint y: 380, endPoint x: 211, endPoint y: 388, distance: 26.4
click at [253, 393] on input "WIDTH" at bounding box center [166, 396] width 174 height 6
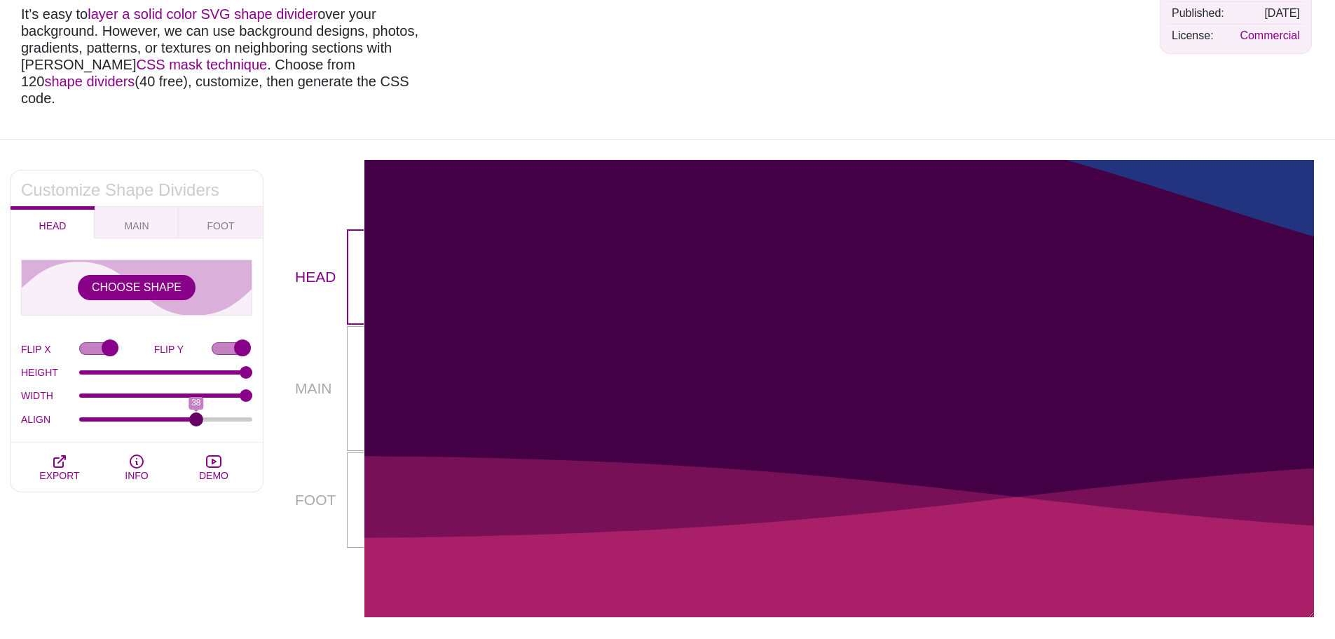
drag, startPoint x: 165, startPoint y: 400, endPoint x: 196, endPoint y: 398, distance: 30.9
type input "38"
click at [196, 416] on input "ALIGN" at bounding box center [166, 419] width 174 height 6
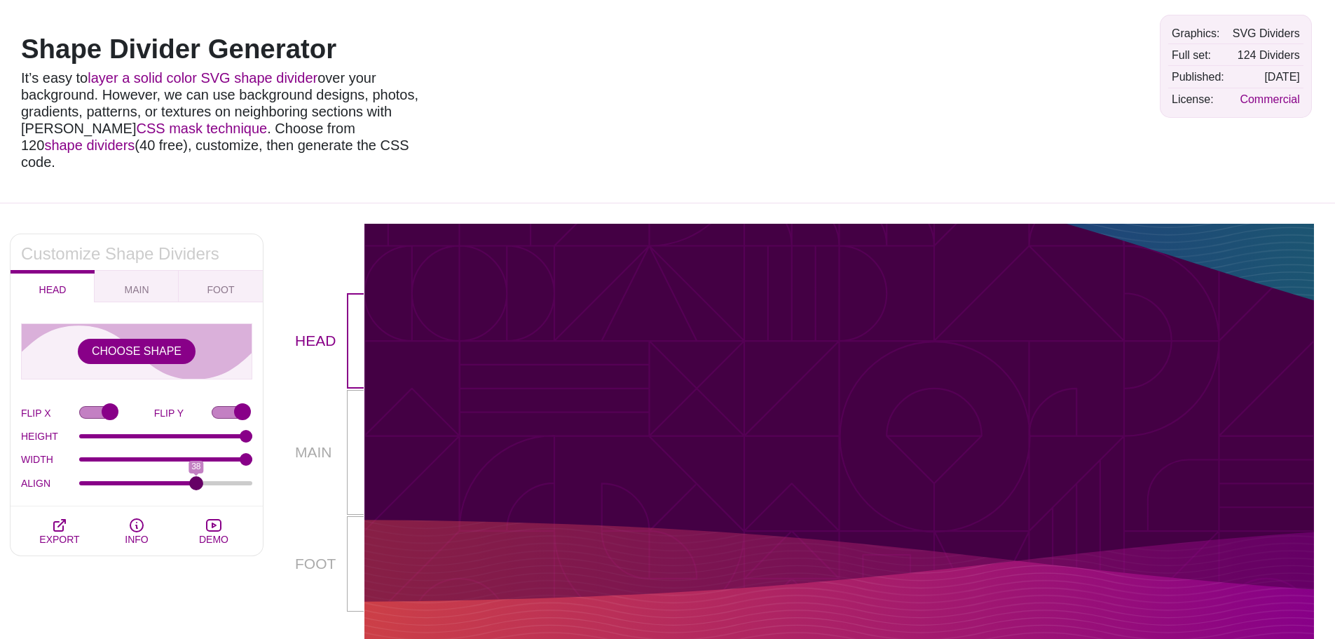
scroll to position [0, 0]
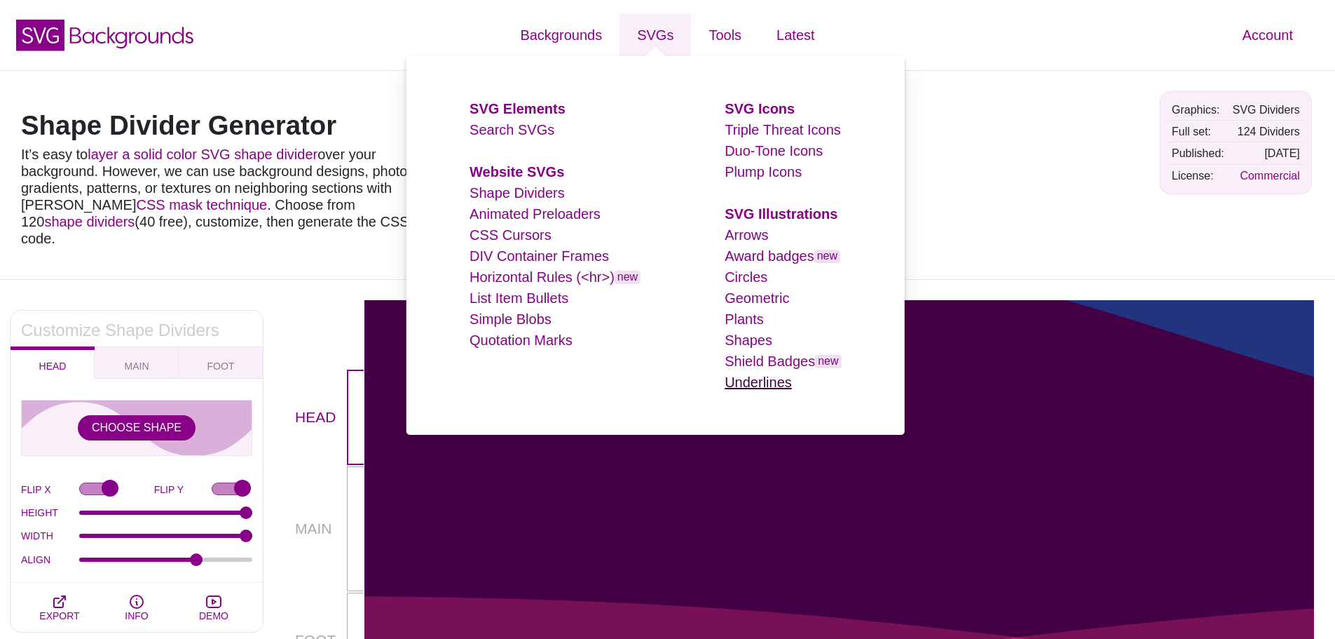
click at [759, 376] on link "Underlines" at bounding box center [758, 381] width 67 height 15
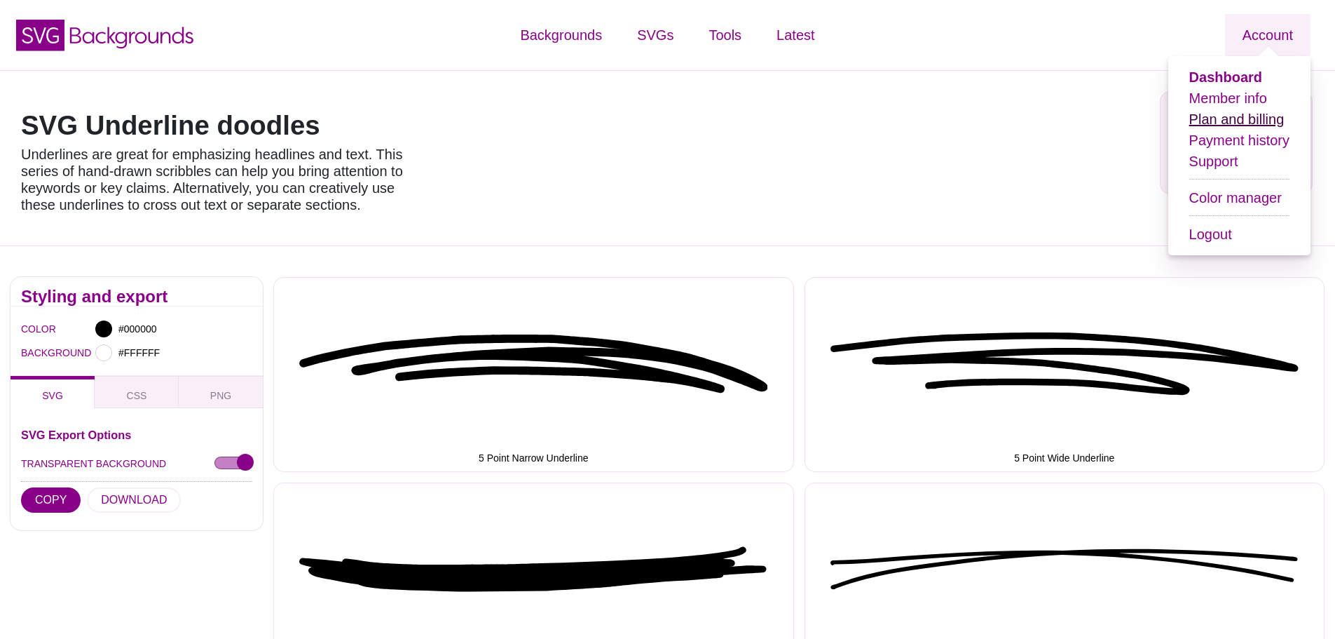
click at [1272, 127] on link "Plan and billing" at bounding box center [1236, 118] width 95 height 15
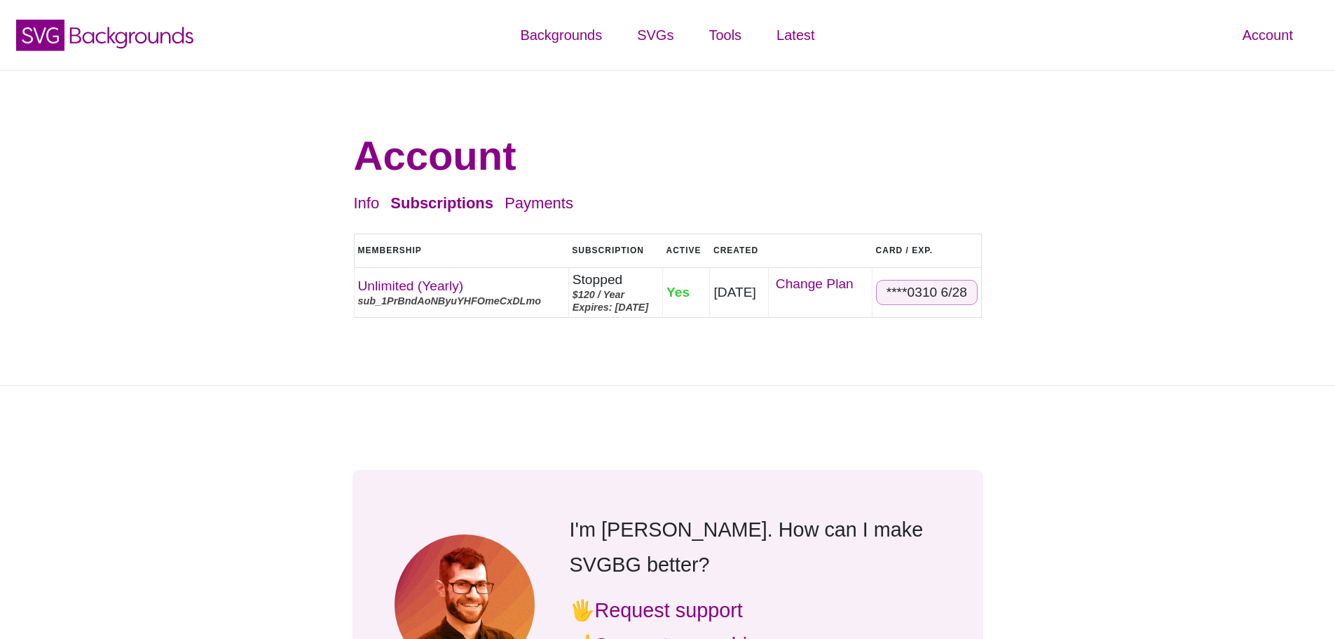
drag, startPoint x: 571, startPoint y: 296, endPoint x: 634, endPoint y: 321, distance: 68.6
click at [634, 317] on td "Stopped $120 / Year Expires: [DATE]" at bounding box center [615, 292] width 94 height 50
click at [634, 313] on div "Expires: [DATE]" at bounding box center [616, 307] width 86 height 13
click at [814, 285] on link "Change Plan" at bounding box center [820, 284] width 96 height 24
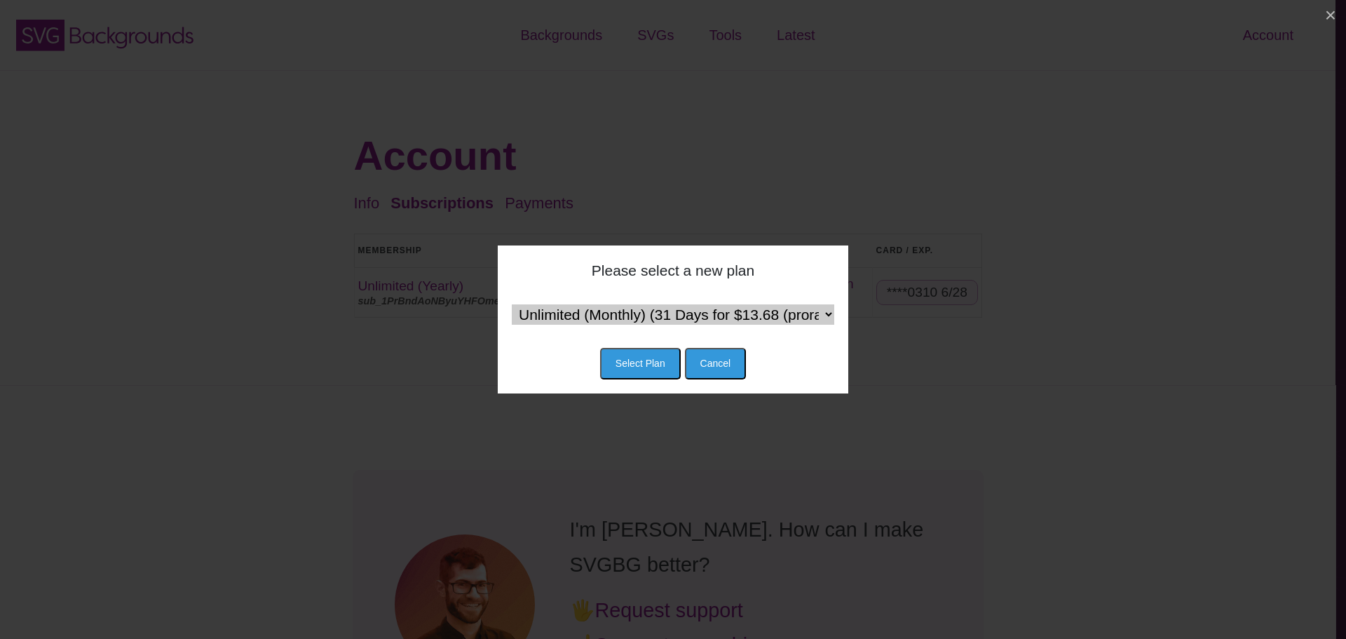
click at [818, 318] on select "Unlimited (Monthly) (31 Days for $13.68 (proration) then $15 / Month) Team (Mon…" at bounding box center [673, 314] width 322 height 20
click at [798, 164] on div "Please select a new plan Unlimited (Monthly) (31 Days for $13.68 (proration) th…" at bounding box center [673, 319] width 1346 height 639
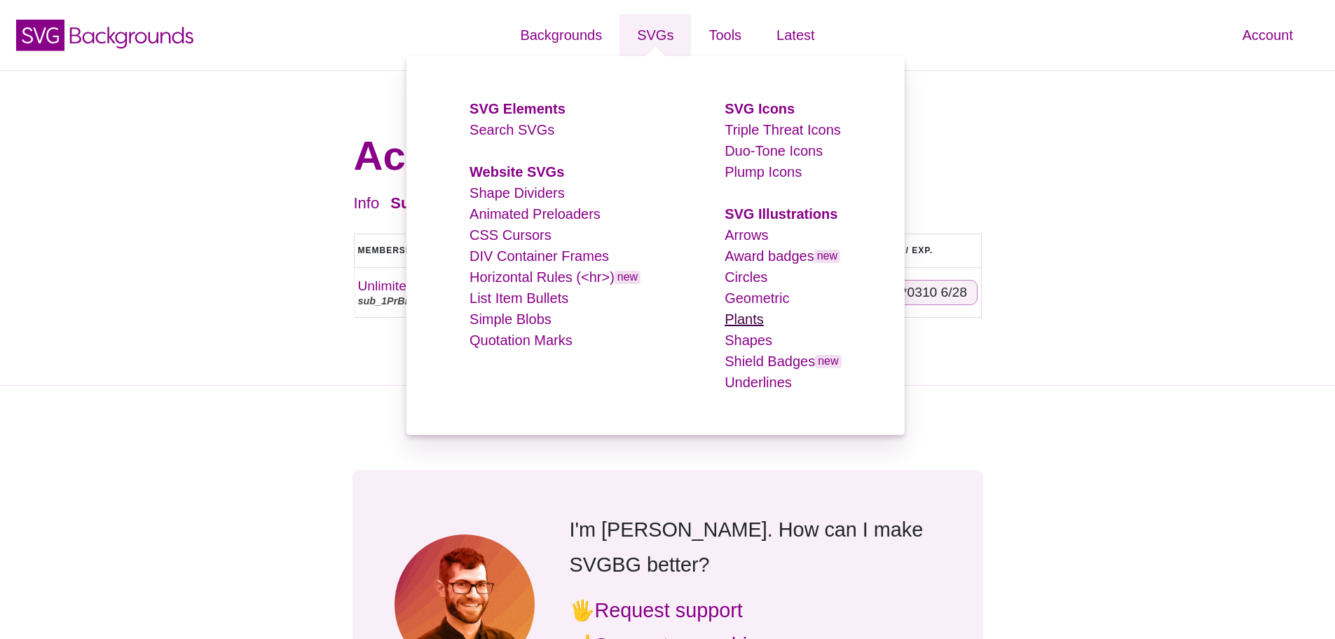
click at [758, 318] on link "Plants" at bounding box center [744, 318] width 39 height 15
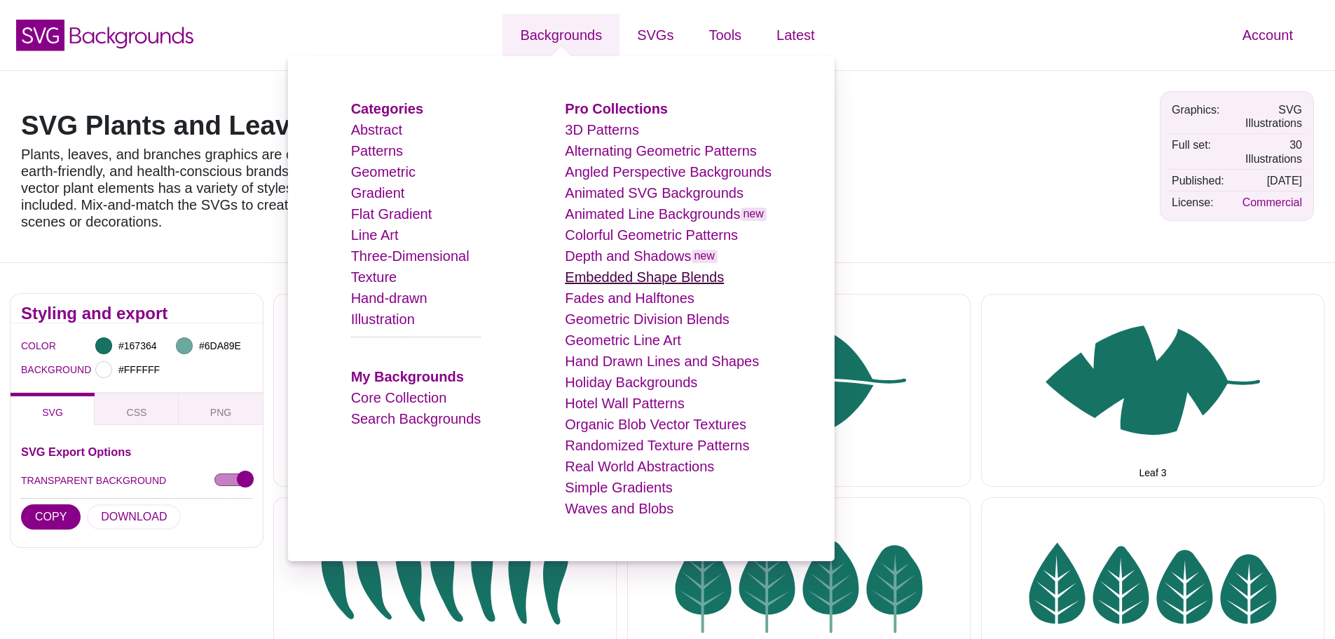
click at [653, 283] on link "Embedded Shape Blends" at bounding box center [644, 276] width 159 height 15
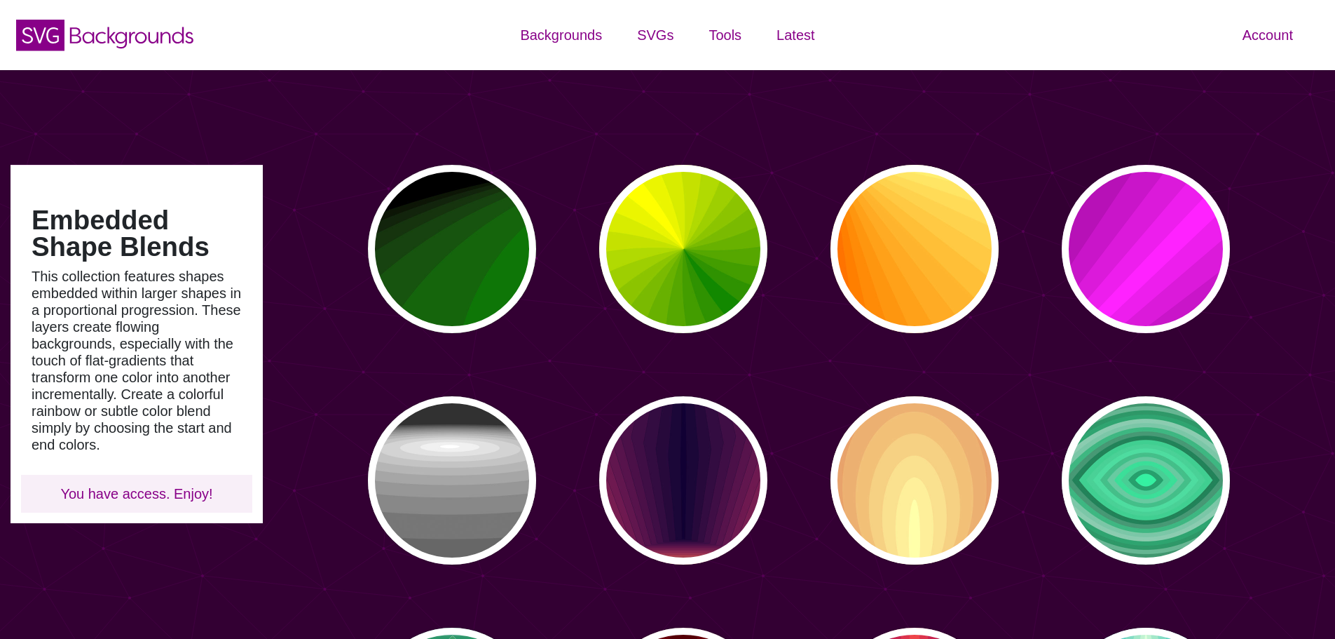
type input "#450057"
